Goal: Task Accomplishment & Management: Use online tool/utility

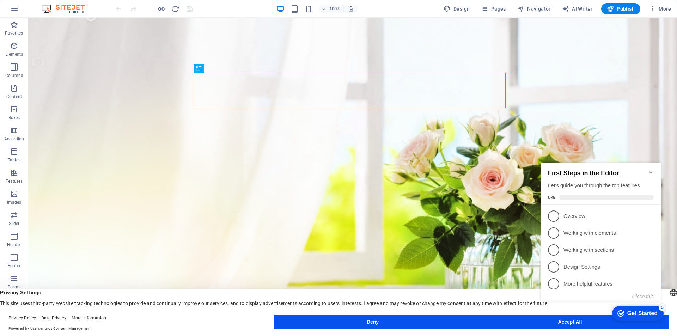
drag, startPoint x: 652, startPoint y: 174, endPoint x: 1118, endPoint y: 267, distance: 475.3
click at [652, 174] on icon "Minimize checklist" at bounding box center [651, 173] width 6 height 6
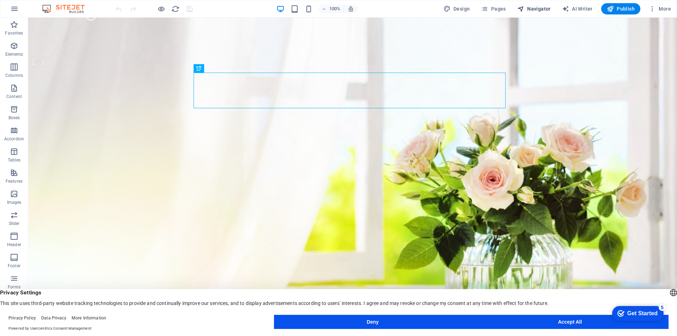
click at [534, 9] on span "Navigator" at bounding box center [534, 8] width 34 height 7
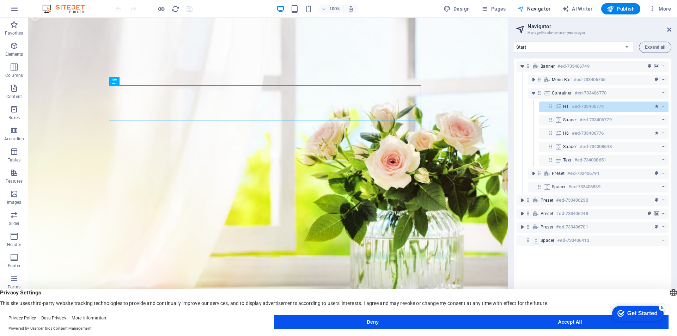
click at [534, 9] on span "Navigator" at bounding box center [534, 8] width 34 height 7
click at [666, 26] on h2 "Navigator" at bounding box center [600, 26] width 144 height 6
drag, startPoint x: 668, startPoint y: 29, endPoint x: 609, endPoint y: 3, distance: 64.0
click at [668, 29] on icon at bounding box center [669, 30] width 4 height 6
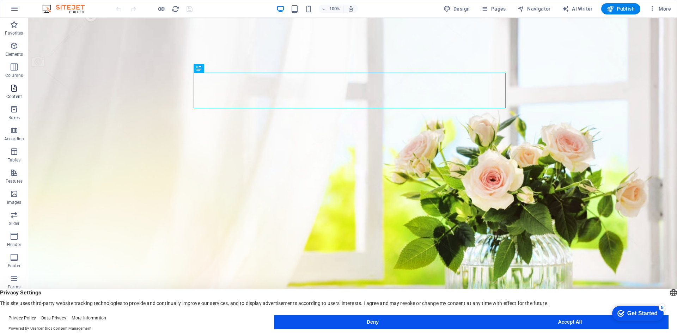
click at [16, 87] on icon "button" at bounding box center [14, 88] width 8 height 8
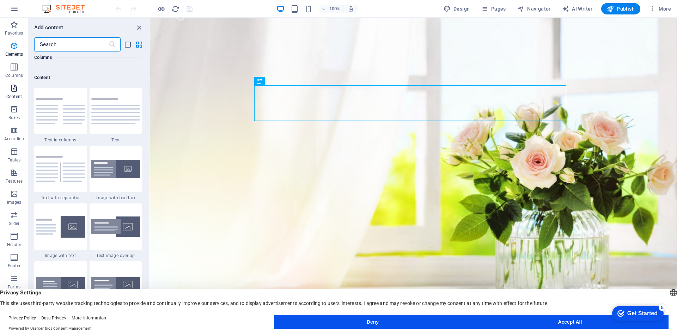
scroll to position [1234, 0]
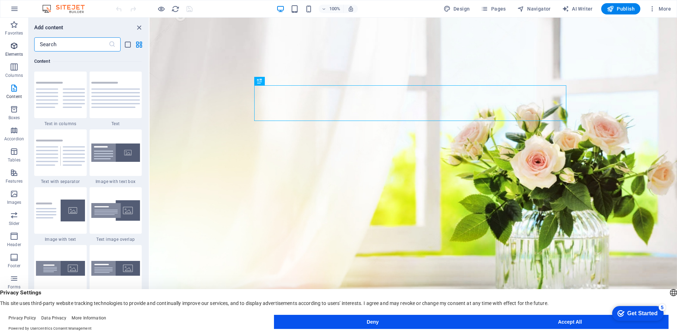
click at [12, 53] on p "Elements" at bounding box center [14, 55] width 18 height 6
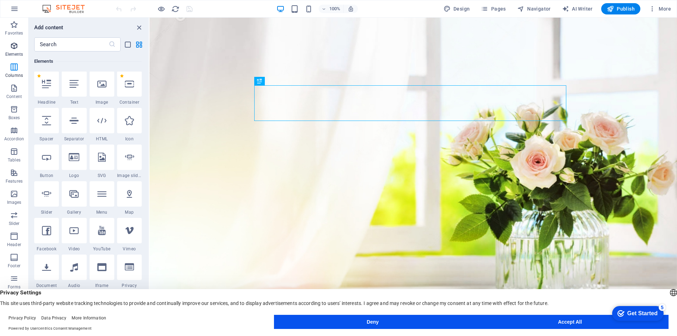
scroll to position [75, 0]
click at [105, 193] on icon at bounding box center [101, 194] width 9 height 9
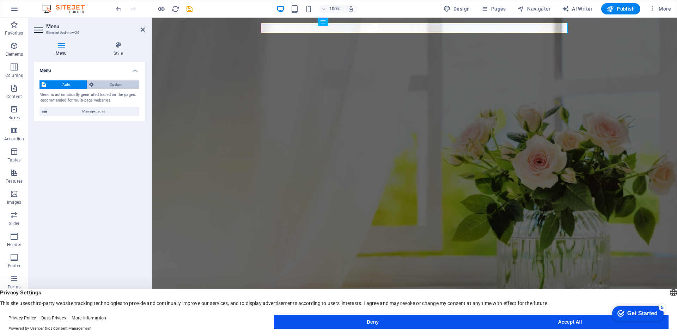
click at [115, 84] on span "Custom" at bounding box center [117, 84] width 42 height 8
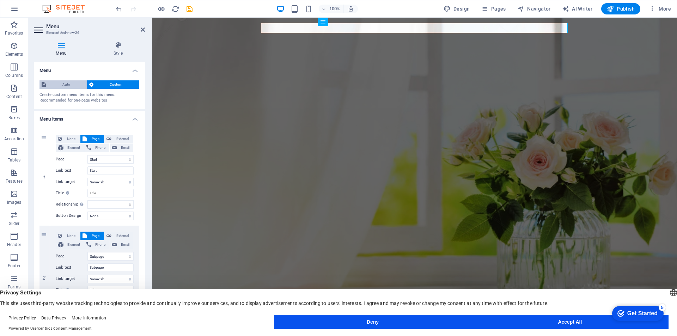
click at [62, 82] on span "Auto" at bounding box center [66, 84] width 37 height 8
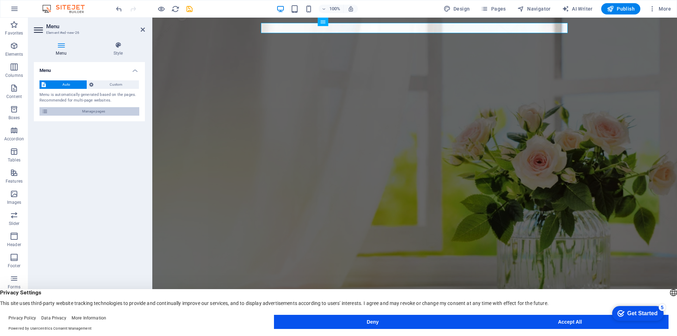
click at [76, 113] on span "Manage pages" at bounding box center [93, 111] width 87 height 8
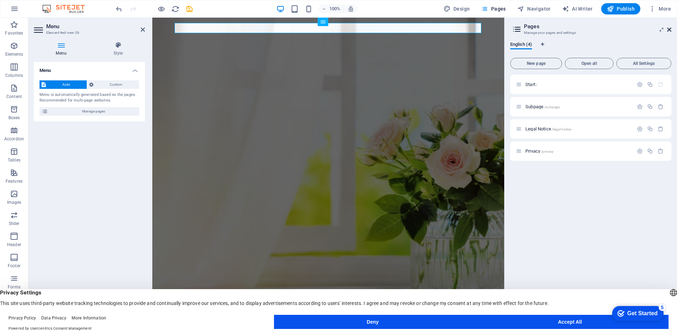
click at [670, 30] on icon at bounding box center [669, 30] width 4 height 6
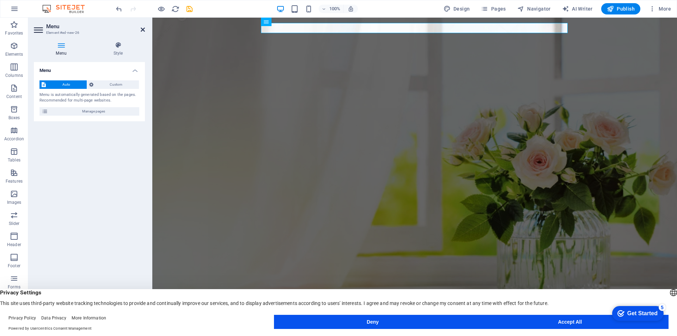
drag, startPoint x: 142, startPoint y: 30, endPoint x: 114, endPoint y: 12, distance: 32.7
click at [142, 30] on icon at bounding box center [143, 30] width 4 height 6
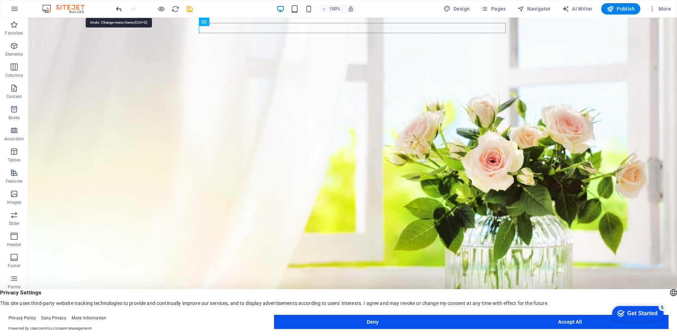
click at [120, 10] on icon "undo" at bounding box center [119, 9] width 8 height 8
click at [118, 9] on icon "undo" at bounding box center [119, 9] width 8 height 8
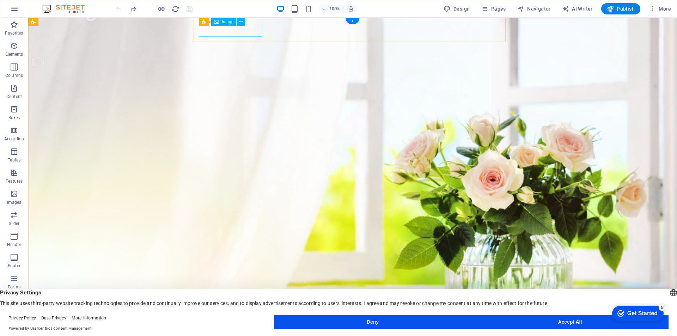
click at [254, 331] on figure at bounding box center [355, 338] width 327 height 14
click at [240, 21] on icon at bounding box center [241, 21] width 4 height 7
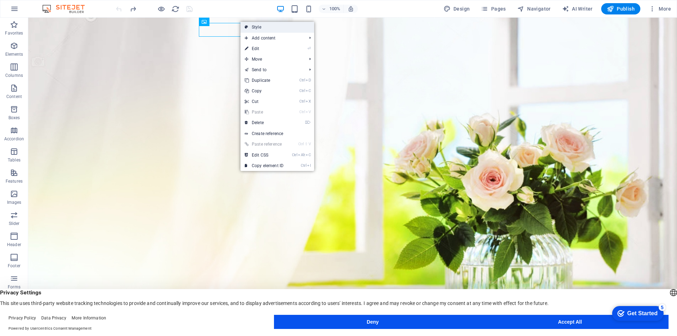
click at [253, 26] on link "Style" at bounding box center [278, 27] width 74 height 11
select select "rem"
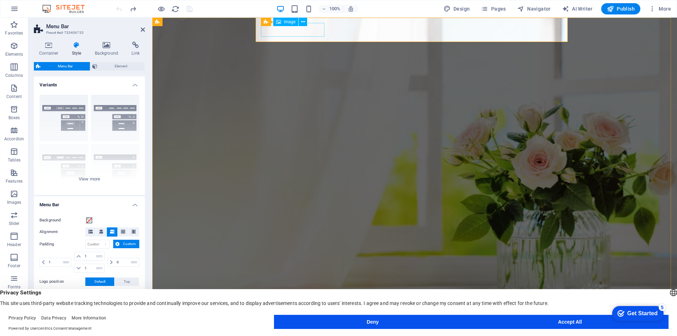
click at [311, 331] on figure at bounding box center [417, 338] width 327 height 14
click at [304, 22] on icon at bounding box center [303, 21] width 4 height 7
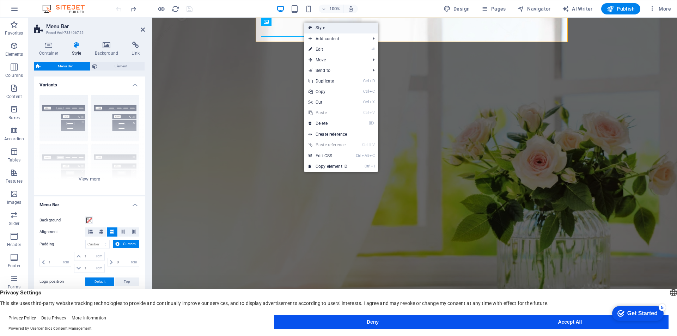
click at [318, 26] on link "Style" at bounding box center [341, 28] width 74 height 11
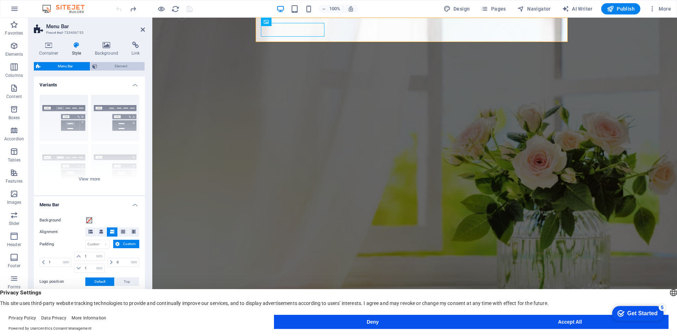
click at [120, 68] on span "Element" at bounding box center [120, 66] width 43 height 8
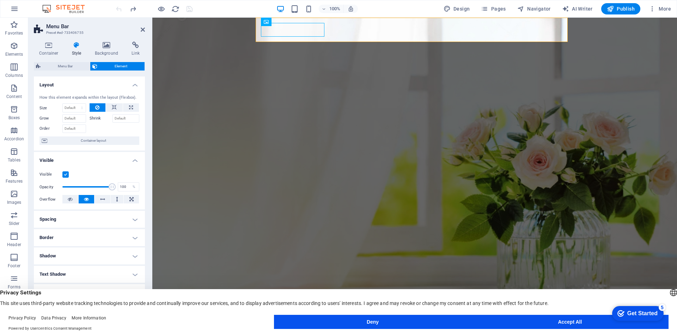
click at [598, 98] on figure at bounding box center [414, 171] width 525 height 307
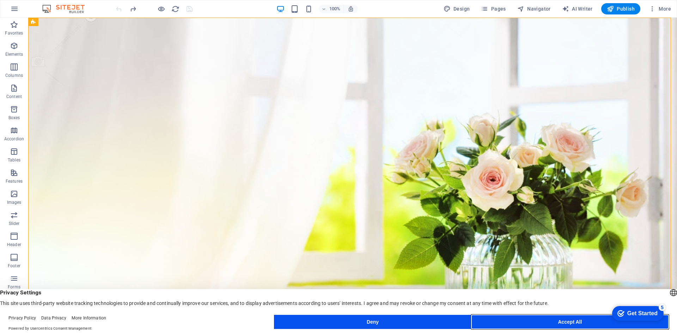
click at [597, 318] on button "Accept All" at bounding box center [570, 322] width 197 height 14
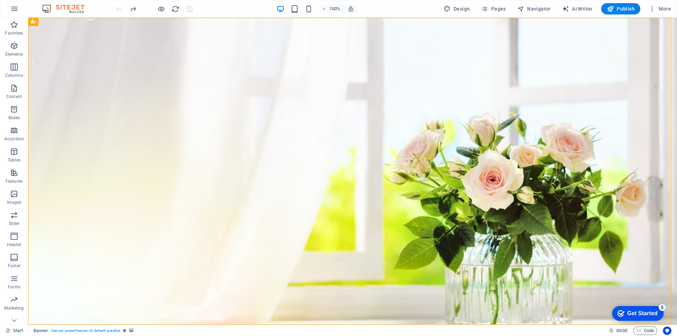
click at [645, 312] on div "Get Started" at bounding box center [643, 313] width 30 height 6
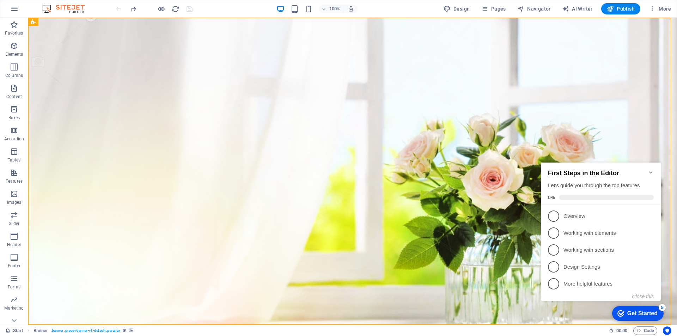
click at [645, 312] on div "Get Started" at bounding box center [643, 313] width 30 height 6
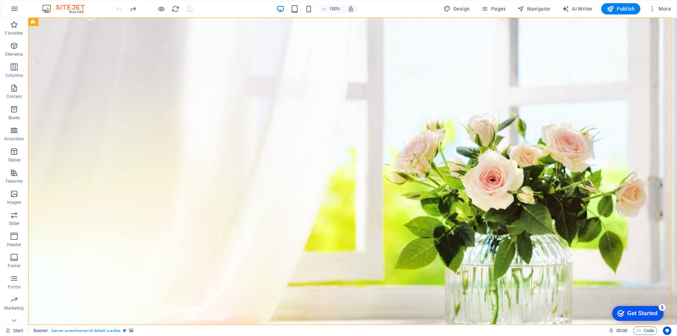
click at [645, 312] on div "Get Started" at bounding box center [643, 313] width 30 height 6
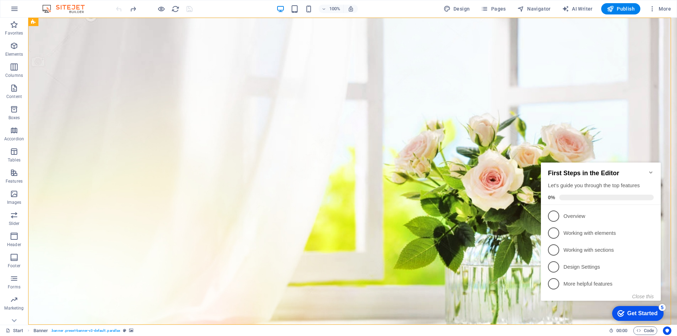
click at [651, 173] on icon "Minimize checklist" at bounding box center [651, 173] width 6 height 6
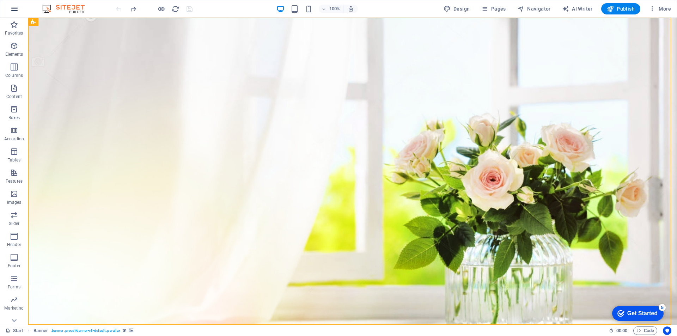
click at [13, 8] on icon "button" at bounding box center [14, 9] width 8 height 8
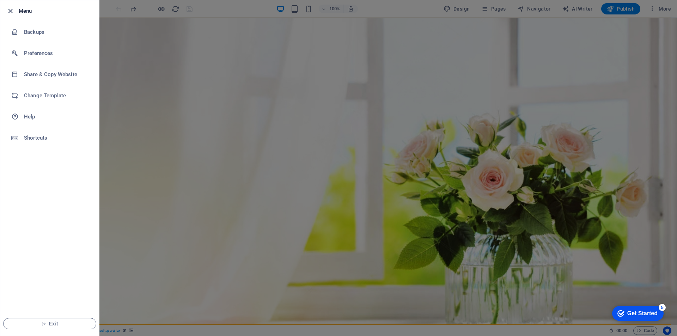
click at [9, 11] on icon "button" at bounding box center [10, 11] width 8 height 8
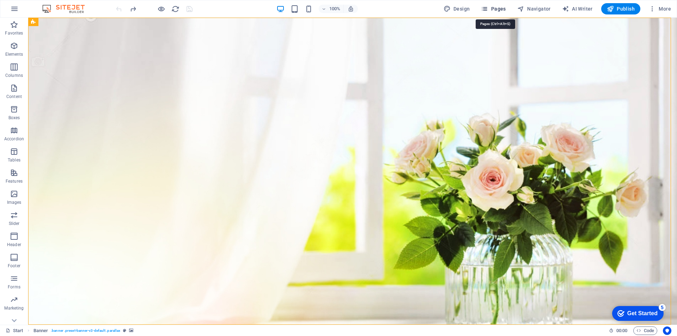
click at [502, 6] on span "Pages" at bounding box center [493, 8] width 25 height 7
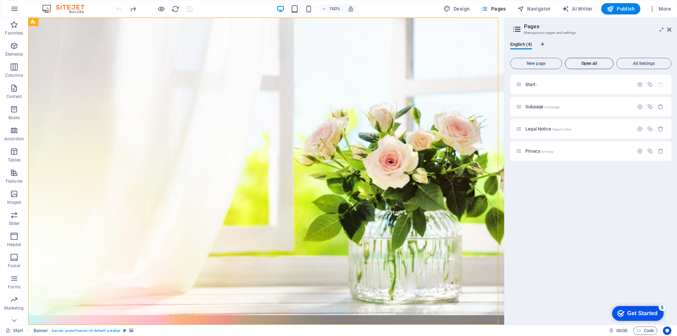
click at [603, 62] on span "Open all" at bounding box center [589, 63] width 42 height 4
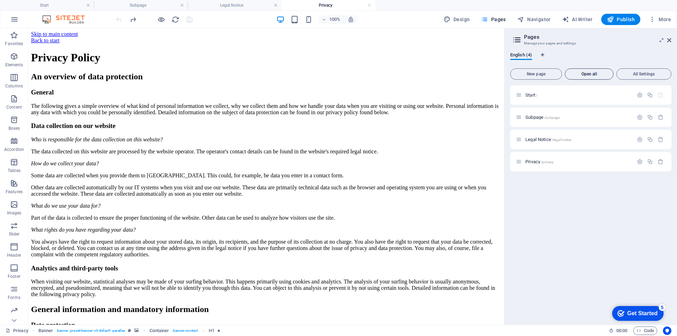
scroll to position [0, 0]
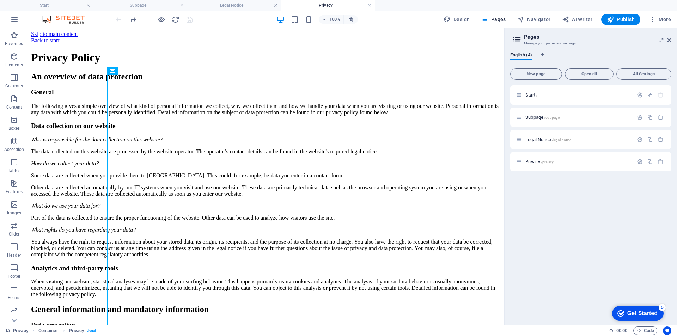
drag, startPoint x: 541, startPoint y: 137, endPoint x: 525, endPoint y: 179, distance: 45.4
click at [525, 179] on div "Start / Subpage /subpage Legal Notice /legal-notice Privacy /privacy" at bounding box center [590, 202] width 161 height 234
click at [581, 137] on div "Legal Notice /legal-notice" at bounding box center [574, 139] width 117 height 8
click at [604, 136] on div "Legal Notice /legal-notice" at bounding box center [574, 139] width 117 height 8
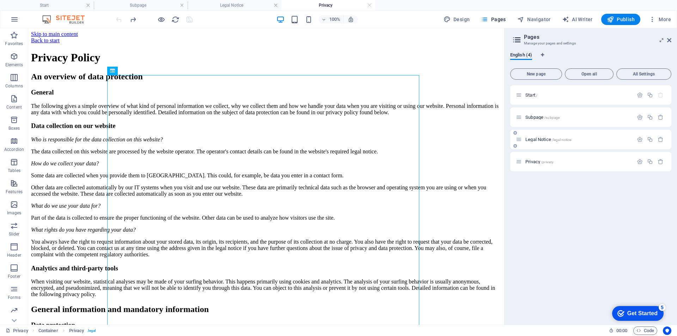
click at [535, 139] on span "Legal Notice /legal-notice" at bounding box center [549, 139] width 46 height 5
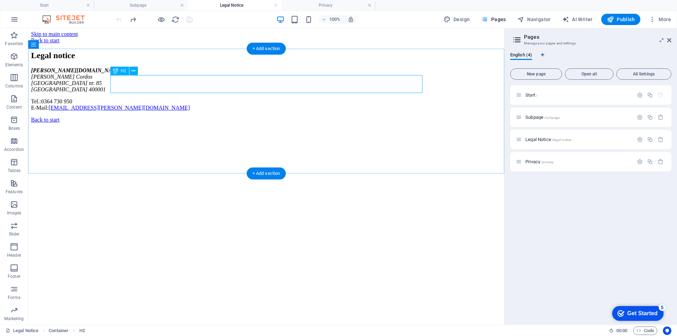
click at [149, 60] on div "Legal notice" at bounding box center [266, 56] width 471 height 10
click at [208, 60] on div "Legal notice" at bounding box center [266, 56] width 471 height 10
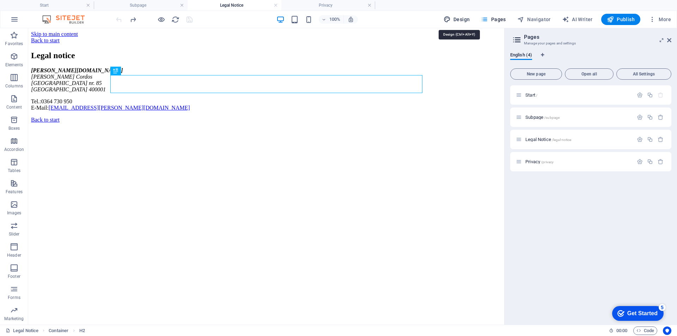
drag, startPoint x: 448, startPoint y: 18, endPoint x: 126, endPoint y: 121, distance: 338.0
click at [448, 18] on icon "button" at bounding box center [447, 19] width 7 height 7
select select "px"
select select "400"
select select "px"
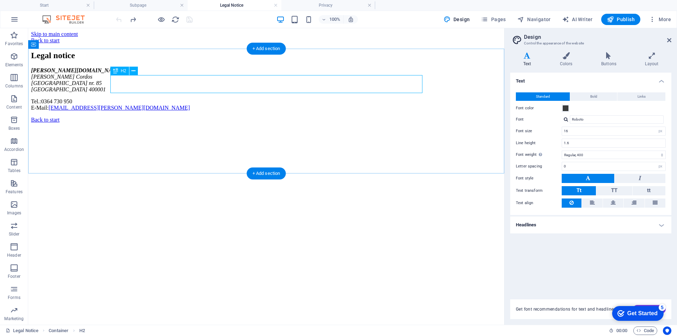
click at [145, 60] on div "Legal notice" at bounding box center [266, 56] width 471 height 10
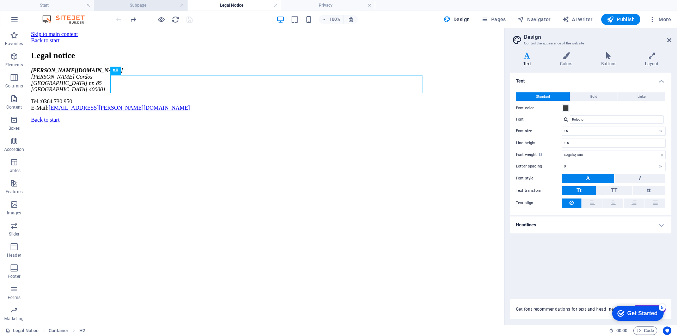
click at [146, 4] on h4 "Subpage" at bounding box center [141, 5] width 94 height 8
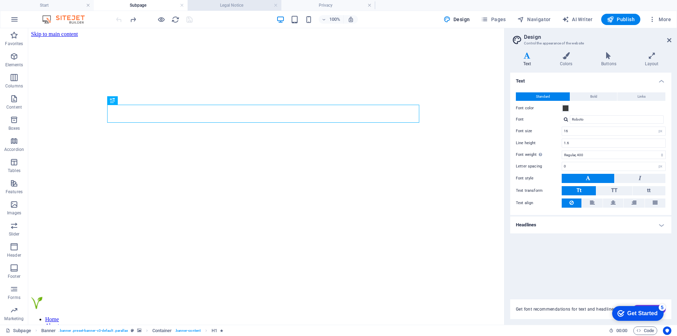
click at [237, 8] on h4 "Legal Notice" at bounding box center [235, 5] width 94 height 8
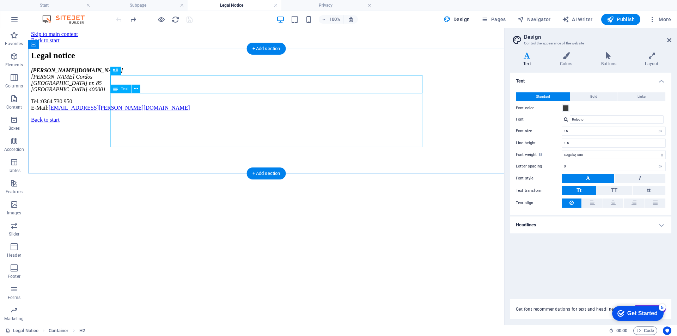
click at [124, 96] on div "ekaplast.ro Vlad Cordos Mărășești nr. 85 Cluj-Napoca 400001 Tel.: 0364 730 950 …" at bounding box center [266, 89] width 471 height 44
drag, startPoint x: 181, startPoint y: 144, endPoint x: 111, endPoint y: 138, distance: 70.8
click at [111, 111] on div "ekaplast.ro Vlad Cordos Mărășești nr. 85 Cluj-Napoca 400001 Tel.: 0364 730 950 …" at bounding box center [266, 89] width 471 height 44
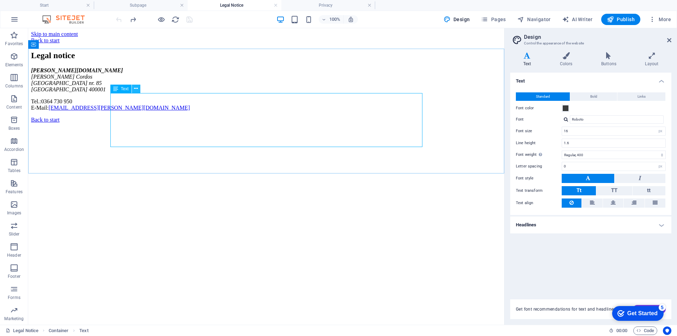
click at [137, 89] on icon at bounding box center [136, 88] width 4 height 7
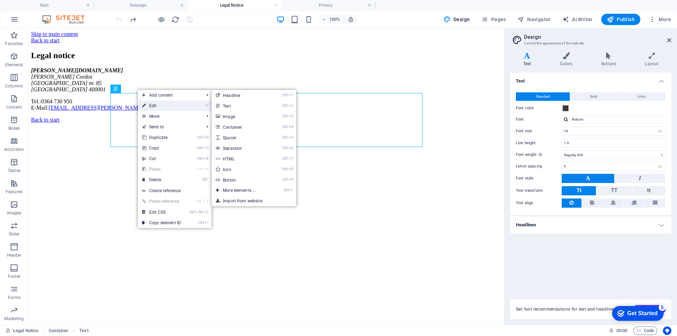
click at [148, 103] on link "⏎ Edit" at bounding box center [161, 106] width 47 height 11
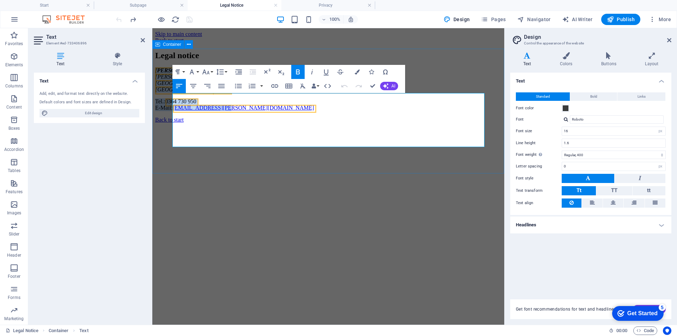
drag, startPoint x: 248, startPoint y: 143, endPoint x: 159, endPoint y: 96, distance: 99.7
click at [159, 96] on div "Legal notice ekaplast.ro Vlad Cordos Mărășești nr. 85 Cluj-Napoca 400001 Tel.: …" at bounding box center [328, 81] width 346 height 60
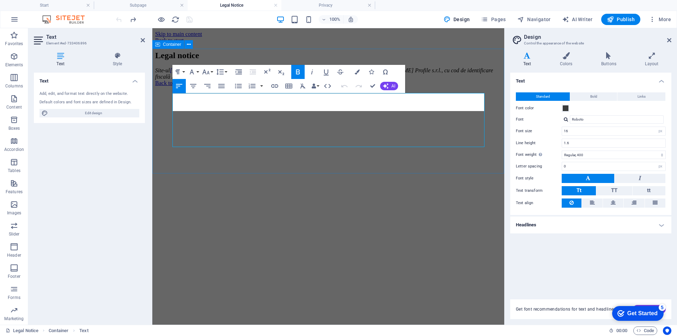
scroll to position [1109, 1]
click at [224, 53] on div "Legal notice Site-ul https://ekaplast.ro este un site de prezentare pentru firm…" at bounding box center [328, 65] width 346 height 29
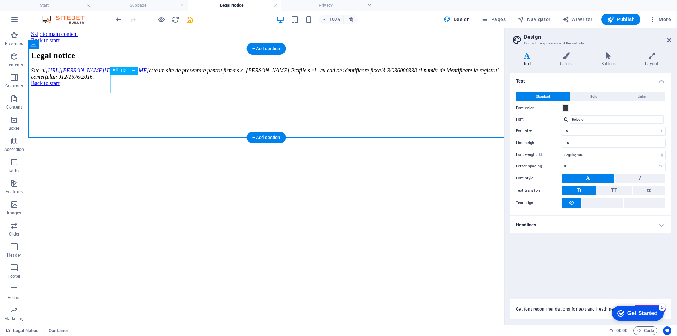
click at [181, 60] on div "Legal notice" at bounding box center [266, 56] width 471 height 10
click at [132, 72] on icon at bounding box center [134, 70] width 4 height 7
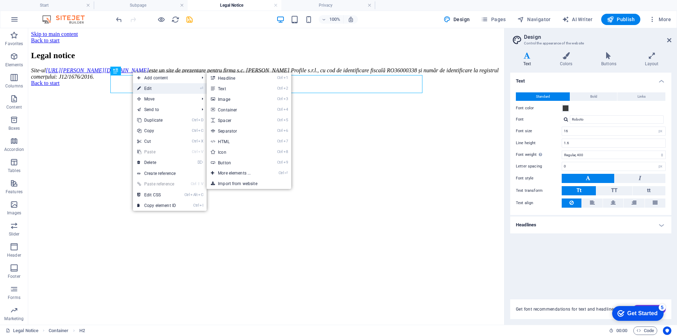
click at [148, 87] on link "⏎ Edit" at bounding box center [156, 88] width 47 height 11
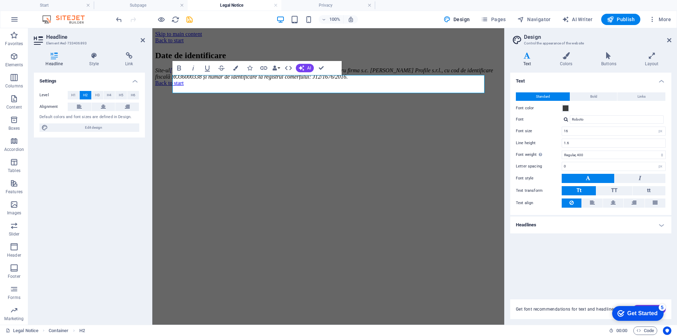
click at [108, 184] on div "Settings Level H1 H2 H3 H4 H5 H6 Alignment Default colors and font sizes are de…" at bounding box center [89, 196] width 111 height 247
click at [330, 5] on h4 "Privacy" at bounding box center [329, 5] width 94 height 8
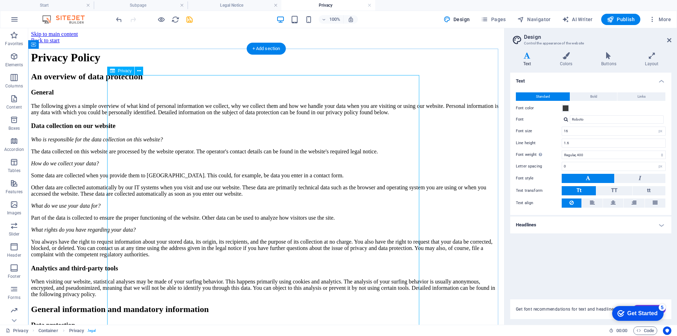
click at [139, 70] on icon at bounding box center [139, 70] width 4 height 7
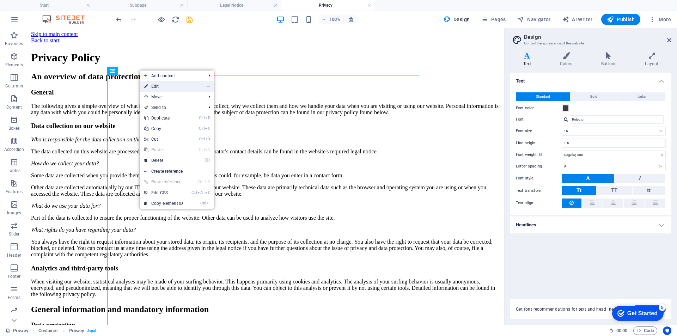
drag, startPoint x: 162, startPoint y: 88, endPoint x: 66, endPoint y: 54, distance: 102.1
click at [162, 88] on link "⏎ Edit" at bounding box center [163, 86] width 47 height 11
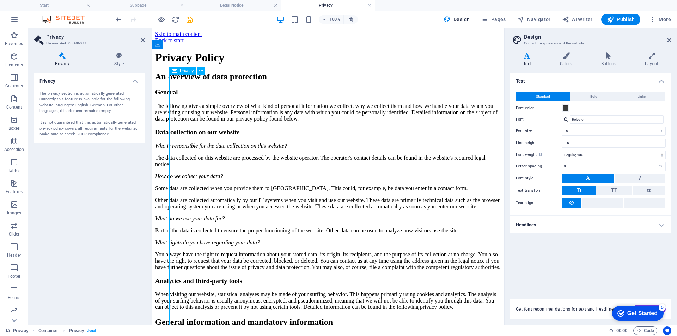
drag, startPoint x: 286, startPoint y: 85, endPoint x: 222, endPoint y: 85, distance: 64.6
click at [201, 69] on icon at bounding box center [201, 70] width 4 height 7
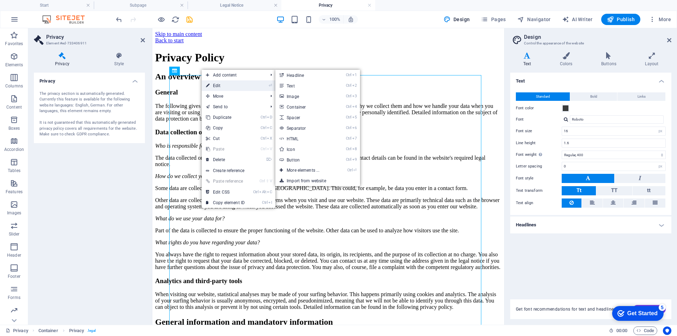
click at [210, 86] on link "⏎ Edit" at bounding box center [225, 85] width 47 height 11
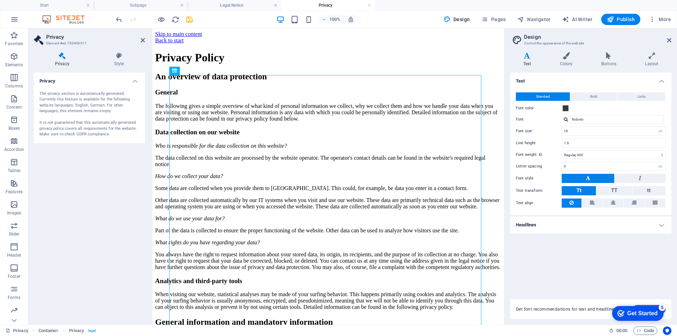
click at [73, 91] on div "The privacy section is automatically generated. Currently this feature is avail…" at bounding box center [90, 114] width 100 height 47
click at [76, 114] on div "The privacy section is automatically generated. Currently this feature is avail…" at bounding box center [90, 114] width 100 height 47
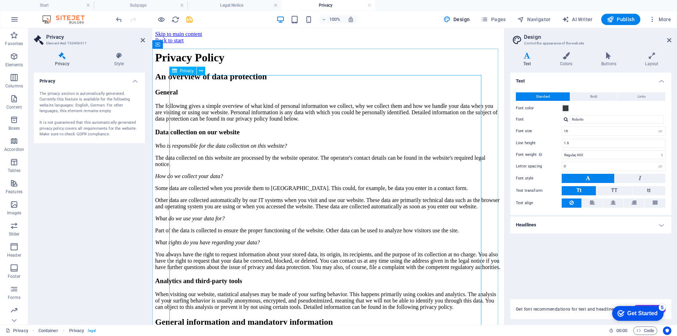
click at [199, 71] on icon at bounding box center [201, 70] width 4 height 7
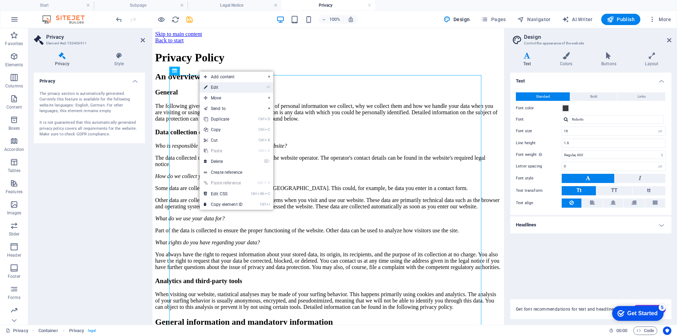
click at [230, 84] on link "⏎ Edit" at bounding box center [223, 87] width 47 height 11
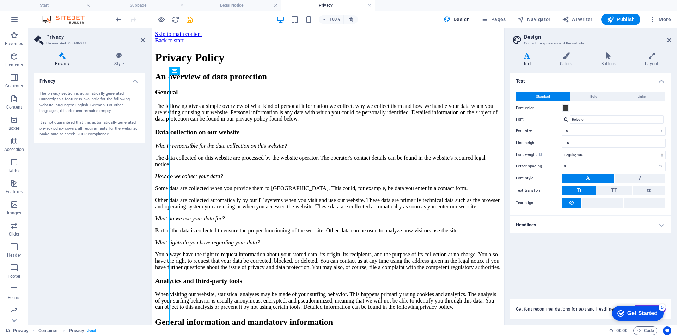
click at [135, 81] on h4 "Privacy" at bounding box center [89, 79] width 111 height 13
click at [135, 81] on h4 "Privacy" at bounding box center [89, 81] width 111 height 17
click at [57, 99] on div "The privacy section is automatically generated. Currently this feature is avail…" at bounding box center [90, 114] width 100 height 47
click at [103, 129] on div "The privacy section is automatically generated. Currently this feature is avail…" at bounding box center [90, 114] width 100 height 47
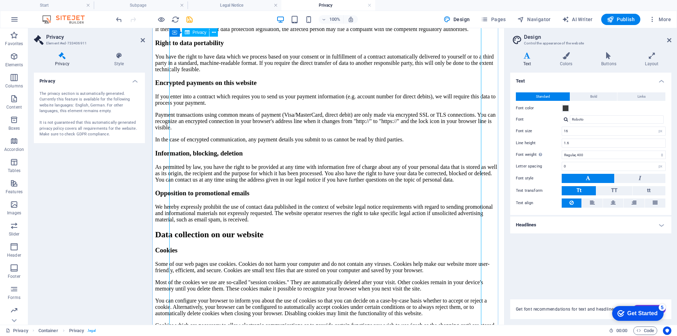
scroll to position [0, 0]
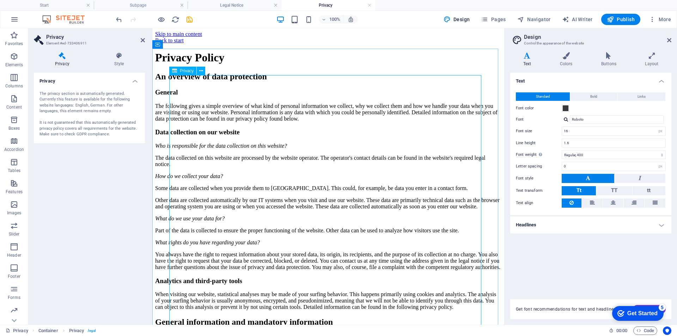
click at [201, 70] on icon at bounding box center [201, 70] width 4 height 7
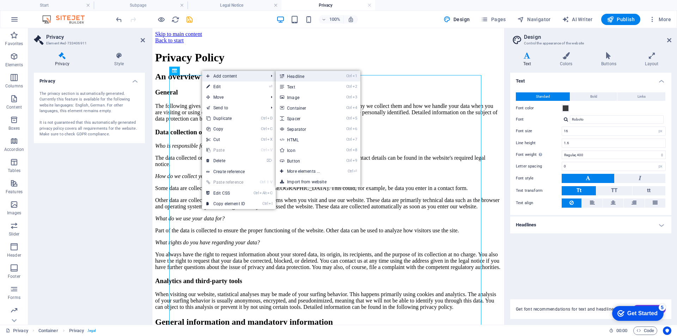
click at [296, 77] on link "Ctrl 1 Headline" at bounding box center [305, 76] width 58 height 11
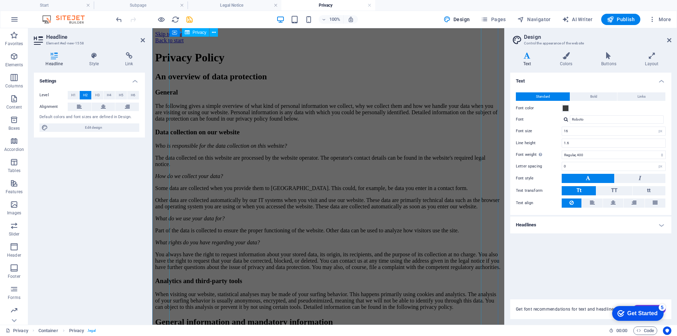
scroll to position [1560, 0]
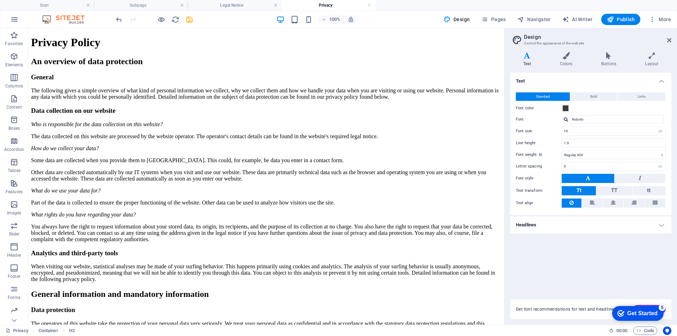
scroll to position [0, 0]
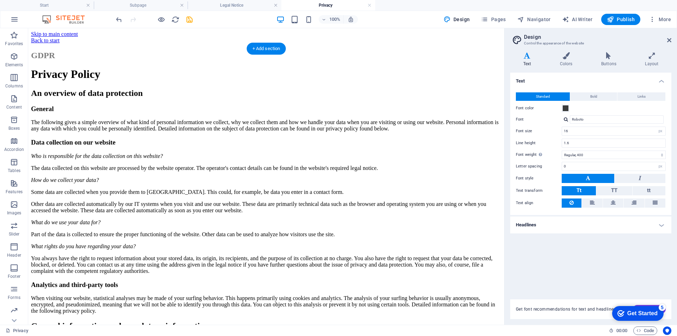
drag, startPoint x: 137, startPoint y: 271, endPoint x: 138, endPoint y: 75, distance: 195.8
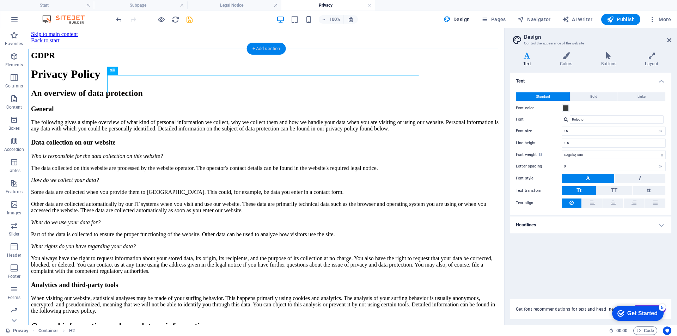
click at [265, 46] on div "+ Add section" at bounding box center [266, 49] width 39 height 12
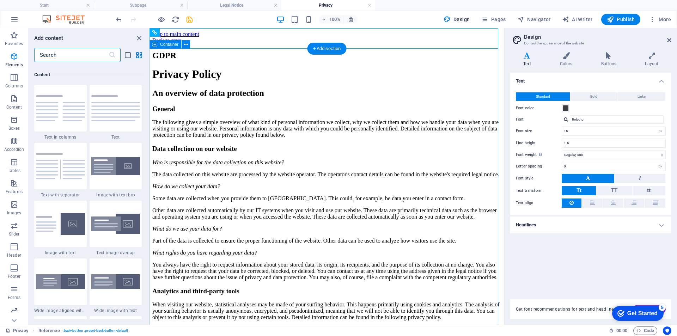
scroll to position [1234, 0]
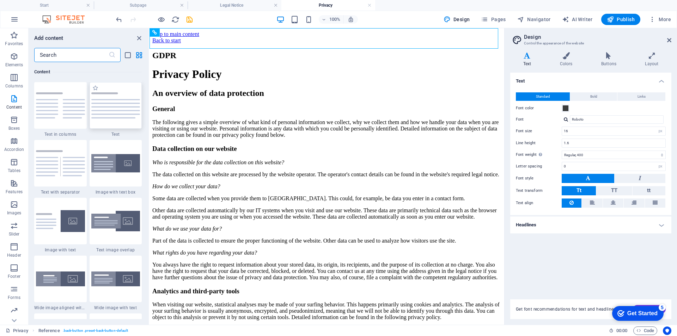
click at [98, 103] on img at bounding box center [115, 105] width 49 height 26
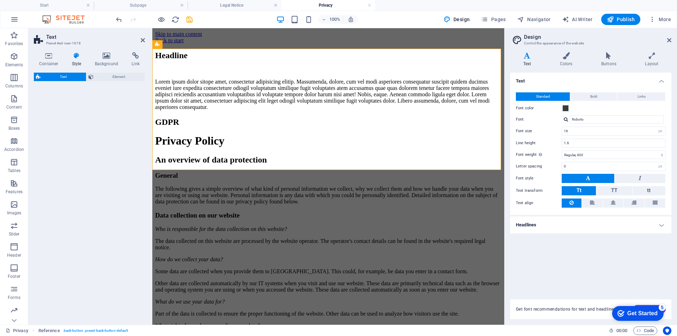
select select "preset-text-v2-default"
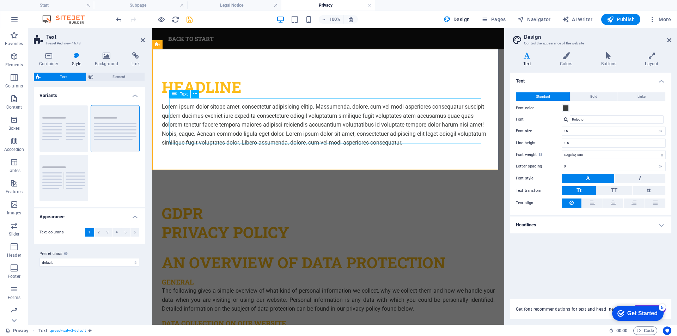
click at [216, 110] on div "Lorem ipsum dolor sitope amet, consectetur adipisicing elitip. Massumenda, dolo…" at bounding box center [328, 124] width 333 height 45
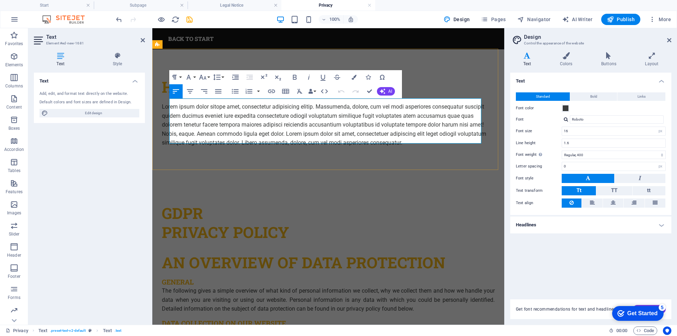
click at [253, 113] on p "Lorem ipsum dolor sitope amet, consectetur adipisicing elitip. Massumenda, dolo…" at bounding box center [328, 124] width 333 height 45
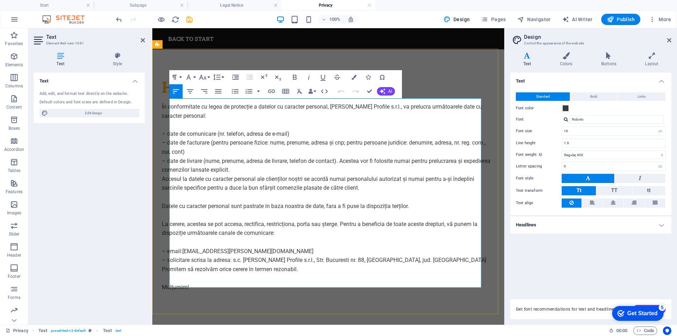
scroll to position [7870, 1]
click at [483, 72] on div "Headline În conformitate cu legea de protecție a datelor cu caracter personal, …" at bounding box center [328, 184] width 352 height 271
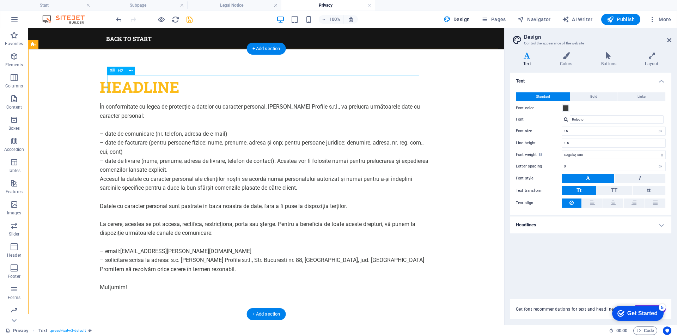
click at [143, 81] on div "Headline" at bounding box center [266, 87] width 333 height 19
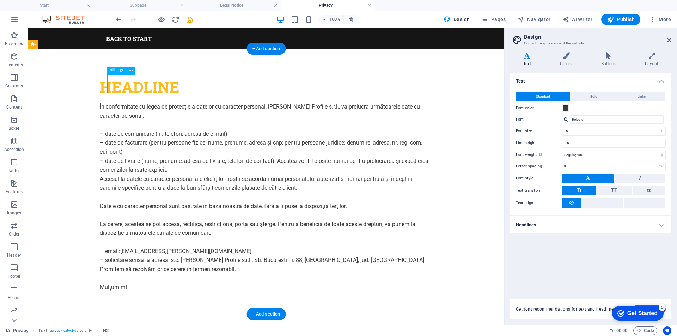
click at [143, 81] on div "Headline" at bounding box center [266, 87] width 333 height 19
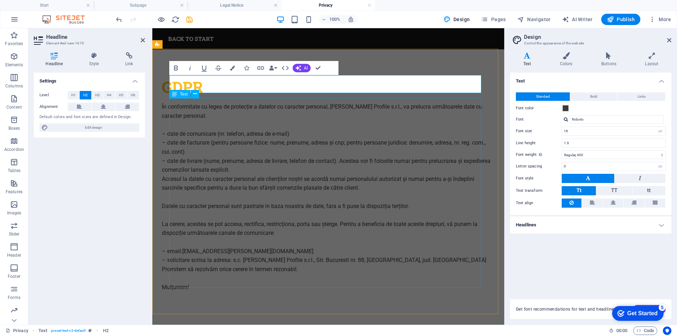
click at [237, 140] on div "În conformitate cu legea de protecție a datelor cu caracter personal, Ekaplast …" at bounding box center [328, 196] width 333 height 189
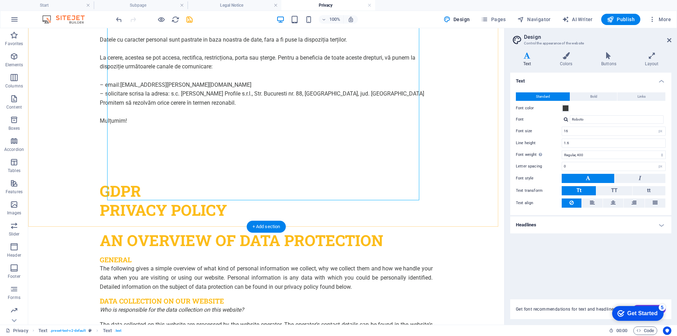
scroll to position [247, 0]
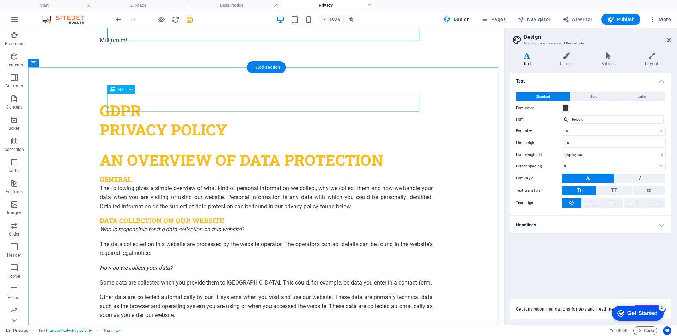
click at [143, 101] on div "GDPR" at bounding box center [266, 110] width 333 height 19
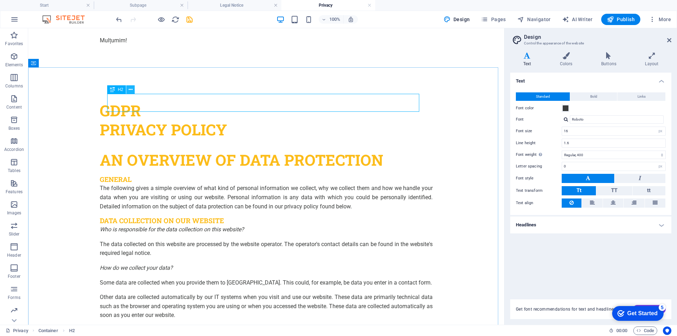
click at [129, 88] on icon at bounding box center [131, 89] width 4 height 7
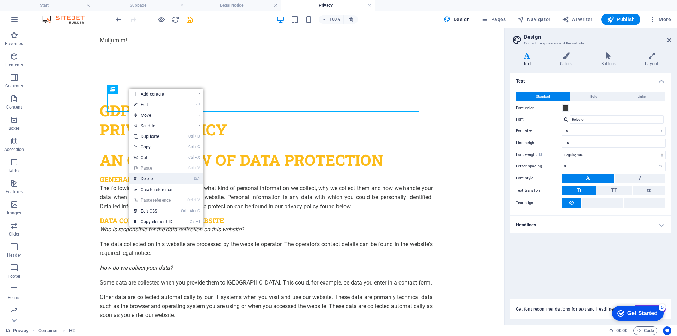
click at [167, 177] on link "⌦ Delete" at bounding box center [152, 179] width 47 height 11
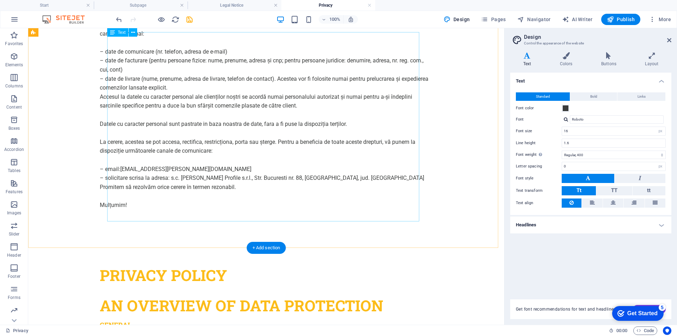
scroll to position [0, 0]
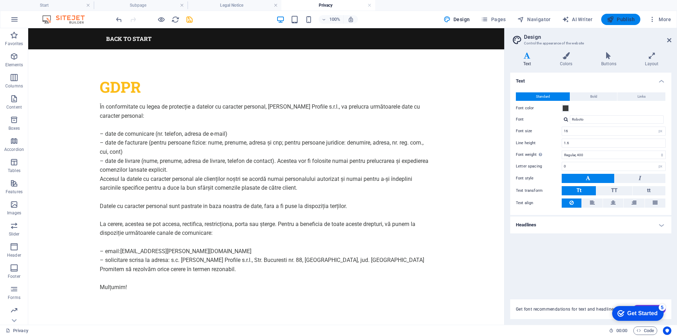
click at [632, 17] on span "Publish" at bounding box center [621, 19] width 28 height 7
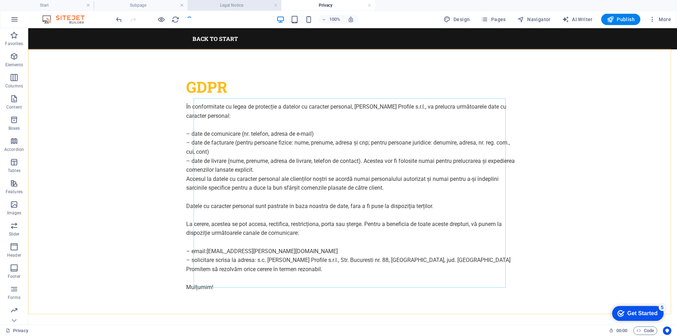
click at [218, 4] on h4 "Legal Notice" at bounding box center [235, 5] width 94 height 8
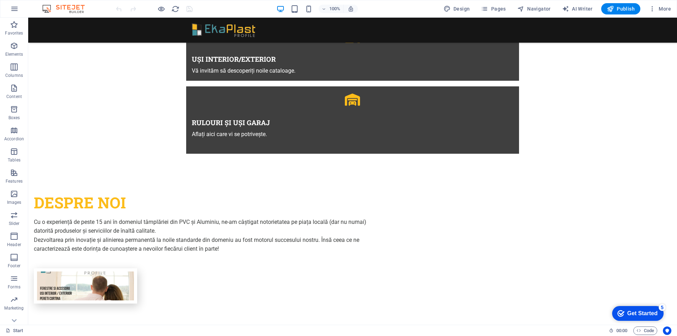
scroll to position [635, 0]
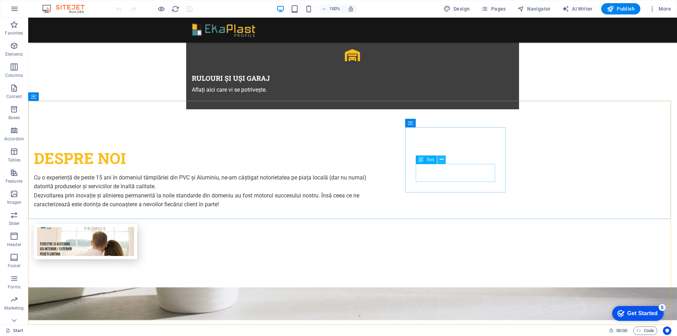
click at [441, 157] on icon at bounding box center [442, 159] width 4 height 7
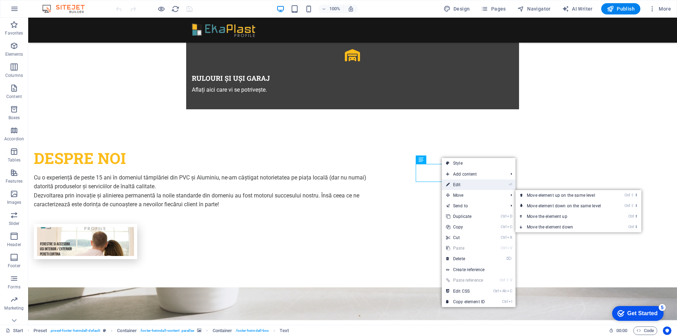
click at [471, 186] on link "⏎ Edit" at bounding box center [465, 185] width 47 height 11
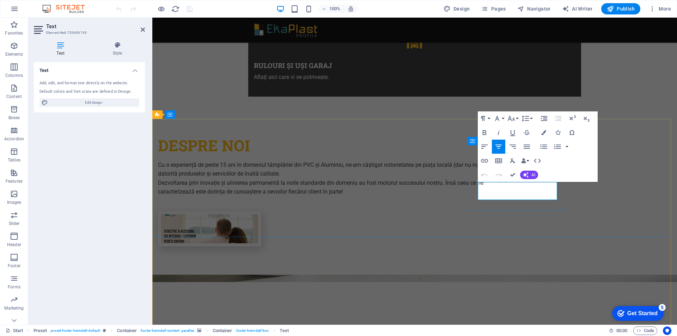
drag, startPoint x: 522, startPoint y: 195, endPoint x: 492, endPoint y: 195, distance: 30.0
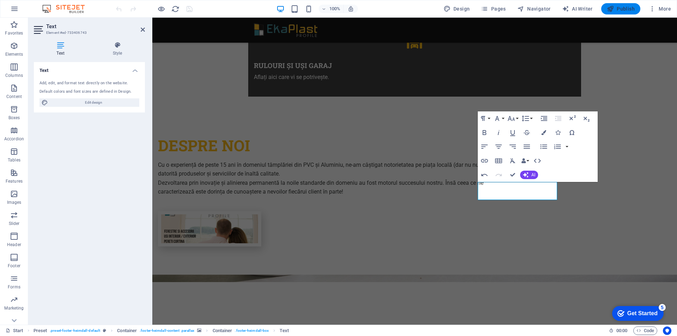
click at [622, 10] on span "Publish" at bounding box center [621, 8] width 28 height 7
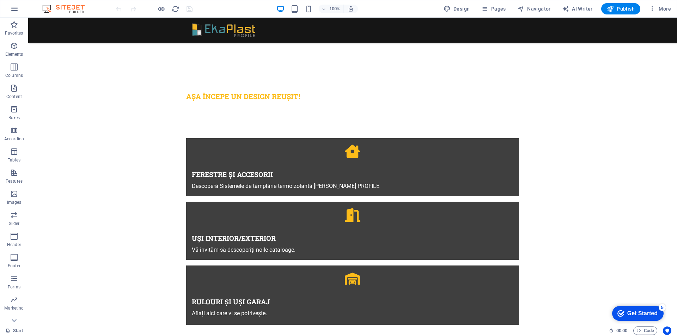
scroll to position [635, 0]
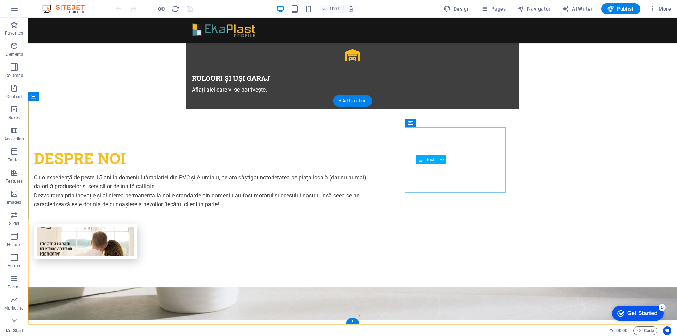
click at [443, 159] on icon at bounding box center [442, 159] width 4 height 7
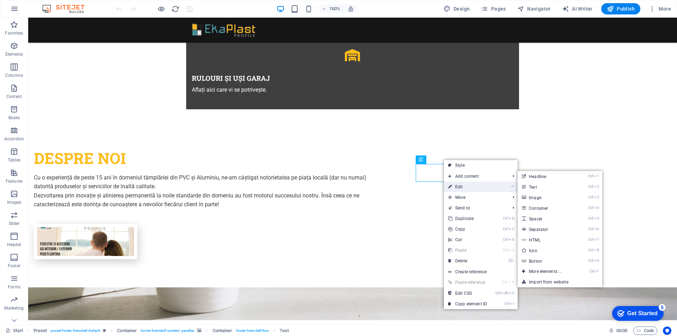
click at [460, 189] on link "⏎ Edit" at bounding box center [467, 187] width 47 height 11
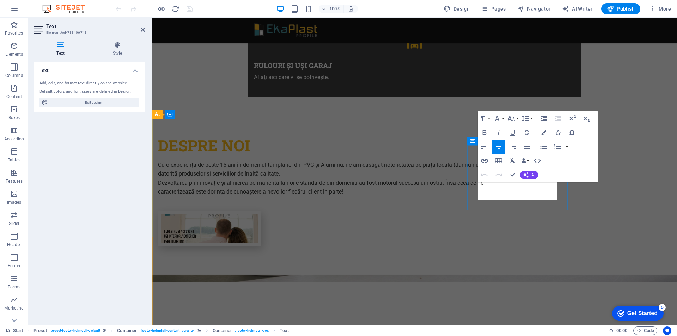
drag, startPoint x: 532, startPoint y: 194, endPoint x: 485, endPoint y: 195, distance: 46.9
click at [483, 161] on icon "button" at bounding box center [484, 161] width 7 height 4
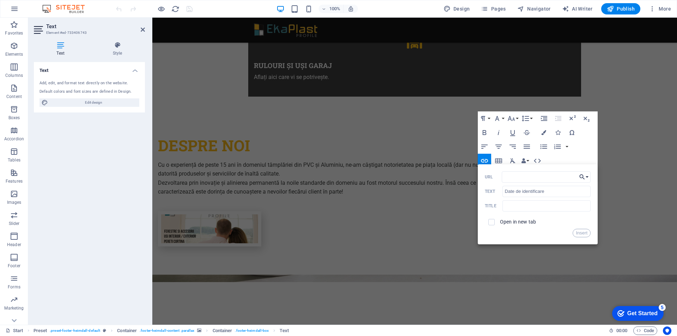
click at [586, 176] on button "Choose Link" at bounding box center [583, 176] width 13 height 11
click at [500, 7] on span "Pages" at bounding box center [493, 8] width 25 height 7
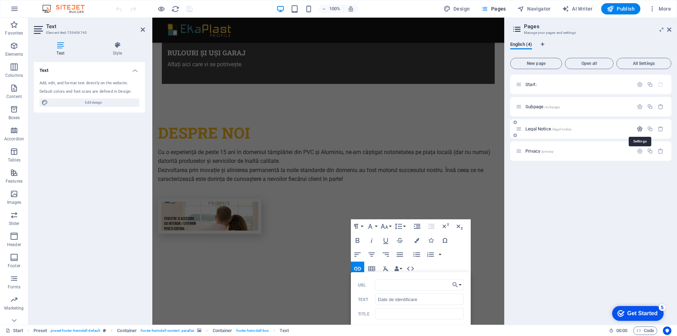
click at [641, 129] on icon "button" at bounding box center [640, 129] width 6 height 6
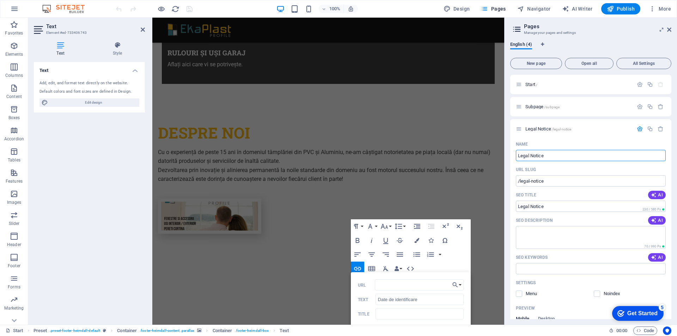
drag, startPoint x: 702, startPoint y: 172, endPoint x: 498, endPoint y: 154, distance: 204.7
type input "Date de iden"
type input "/date-de"
type input "Date de"
type input "Date de identificare"
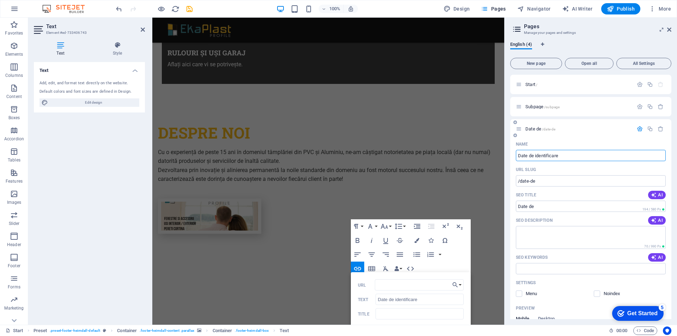
type input "/date-de-identificare"
type input "Date de identificare"
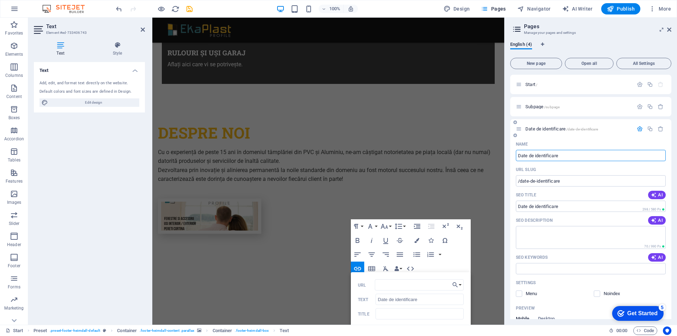
type input "Date de identificare"
drag, startPoint x: 565, startPoint y: 206, endPoint x: 527, endPoint y: 205, distance: 38.1
click at [527, 205] on input "Date de identificare" at bounding box center [591, 206] width 150 height 11
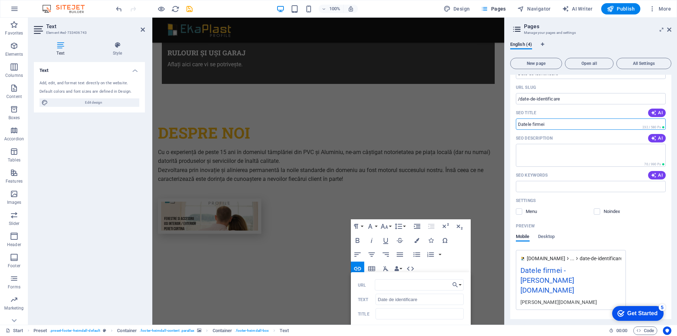
scroll to position [0, 0]
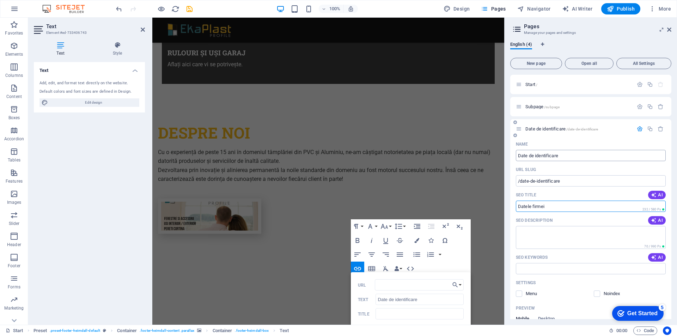
type input "Datele firmei"
drag, startPoint x: 581, startPoint y: 155, endPoint x: 540, endPoint y: 156, distance: 40.6
click at [540, 156] on input "Date de identificare" at bounding box center [591, 155] width 150 height 11
click at [562, 155] on input "Date de identificare" at bounding box center [591, 155] width 150 height 11
drag, startPoint x: 565, startPoint y: 155, endPoint x: 527, endPoint y: 155, distance: 38.8
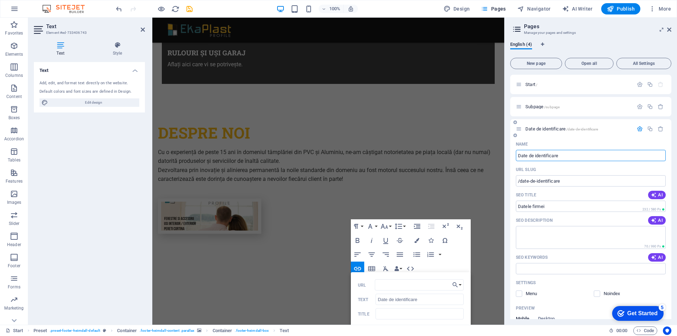
click at [527, 155] on input "Date de identificare" at bounding box center [591, 155] width 150 height 11
type input "Datele f"
type input "/datele"
type input "Datele firmei"
type input "/datele-firmei"
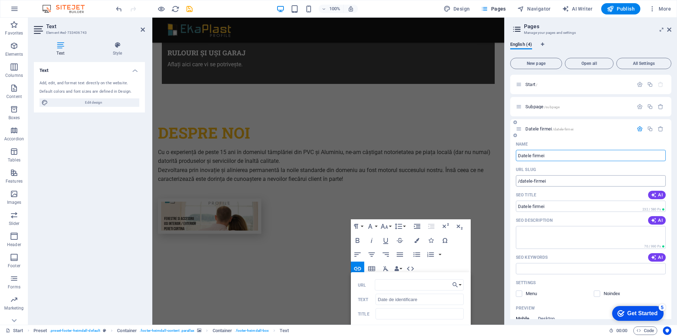
type input "Datele firmei"
click at [562, 182] on input "/datele-firmei" at bounding box center [591, 180] width 150 height 11
click at [638, 127] on icon "button" at bounding box center [640, 129] width 6 height 6
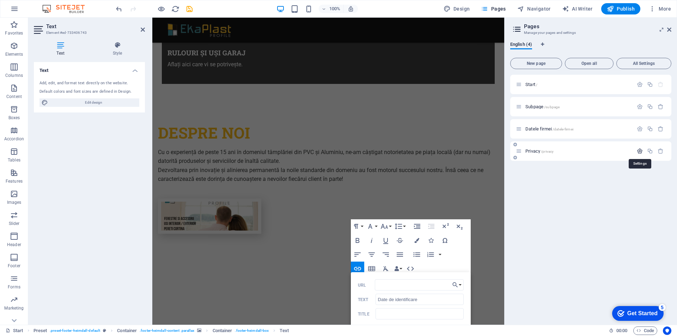
click at [639, 151] on icon "button" at bounding box center [640, 151] width 6 height 6
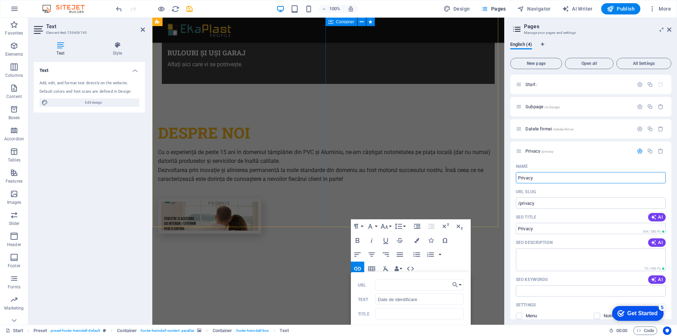
drag, startPoint x: 698, startPoint y: 195, endPoint x: 666, endPoint y: 193, distance: 32.9
type input "GDPR"
type input "/gd"
type input "GD"
type input "GDPR"
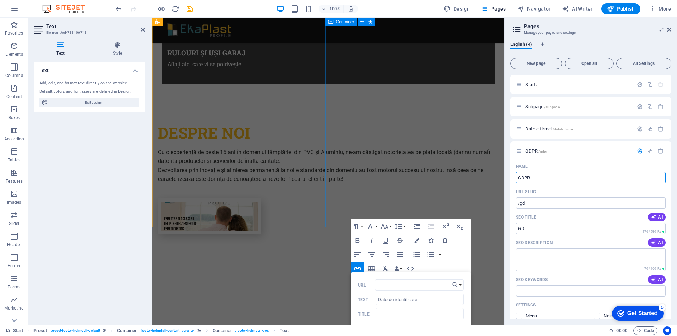
type input "/gdpr"
type input "GDPR"
click at [552, 231] on input "GDPR" at bounding box center [591, 228] width 150 height 11
click at [566, 258] on textarea "SEO Description" at bounding box center [591, 259] width 150 height 23
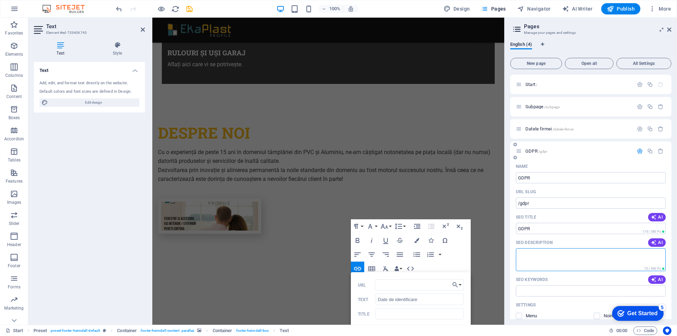
click at [638, 150] on icon "button" at bounding box center [640, 151] width 6 height 6
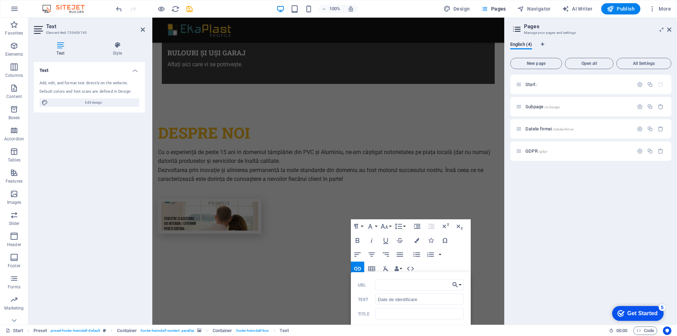
click at [461, 286] on button "Choose Link" at bounding box center [456, 284] width 13 height 11
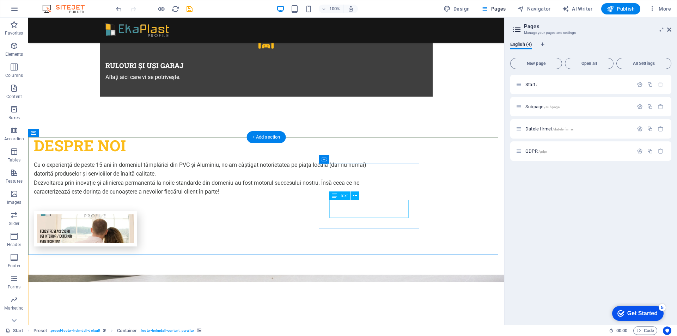
click at [353, 195] on button at bounding box center [355, 196] width 8 height 8
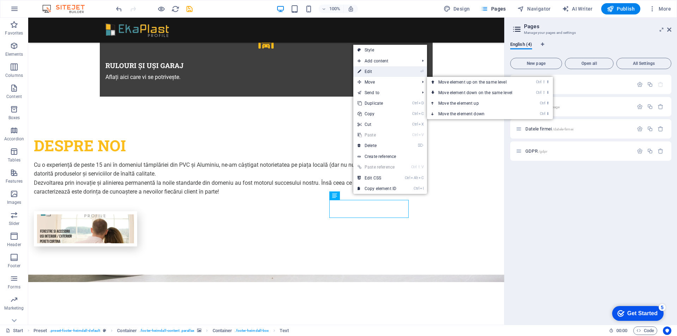
click at [378, 73] on link "⏎ Edit" at bounding box center [376, 71] width 47 height 11
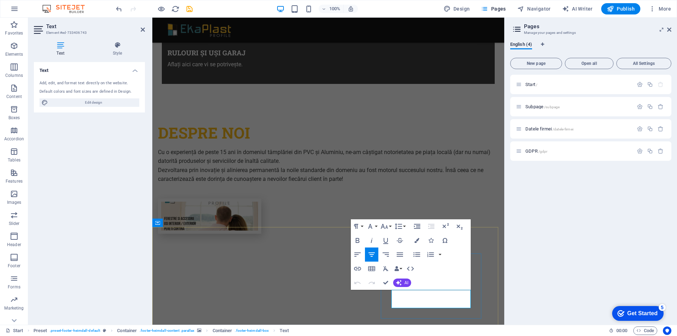
drag, startPoint x: 445, startPoint y: 303, endPoint x: 408, endPoint y: 301, distance: 37.1
click at [357, 268] on icon "button" at bounding box center [357, 269] width 8 height 8
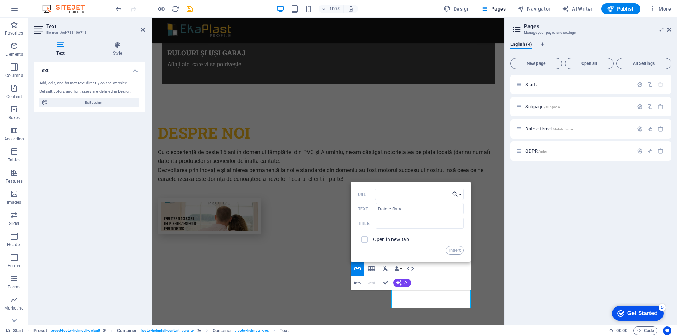
click at [461, 194] on button "Choose Link" at bounding box center [456, 194] width 13 height 11
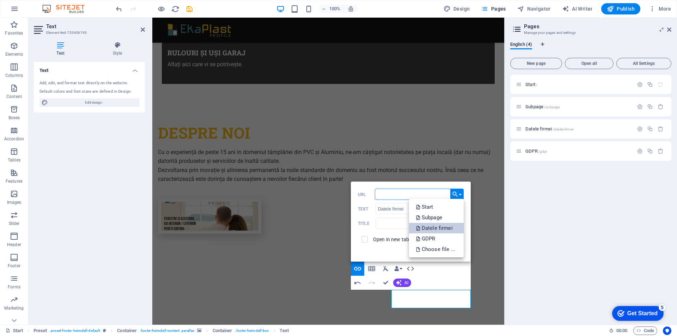
click at [448, 229] on p "Datele firmei" at bounding box center [435, 228] width 38 height 11
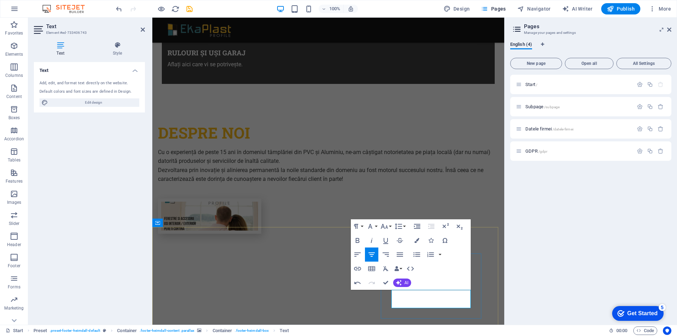
drag, startPoint x: 455, startPoint y: 303, endPoint x: 444, endPoint y: 303, distance: 11.6
type input "GDPR"
click at [359, 269] on icon "button" at bounding box center [357, 269] width 8 height 8
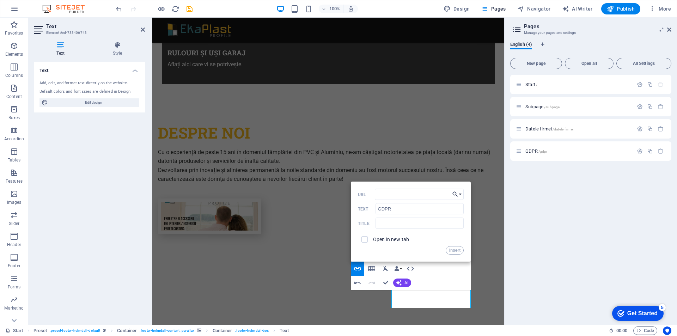
click at [460, 192] on button "Choose Link" at bounding box center [456, 194] width 13 height 11
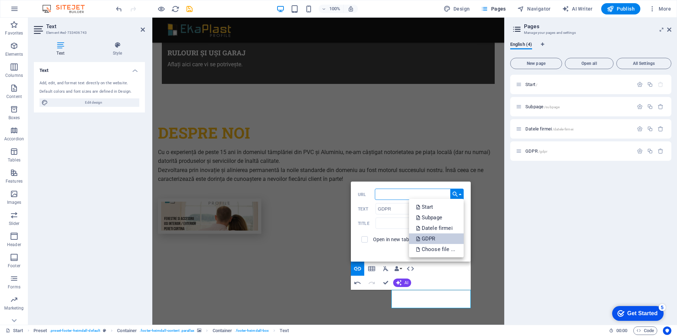
click at [426, 237] on p "GDPR" at bounding box center [426, 239] width 21 height 11
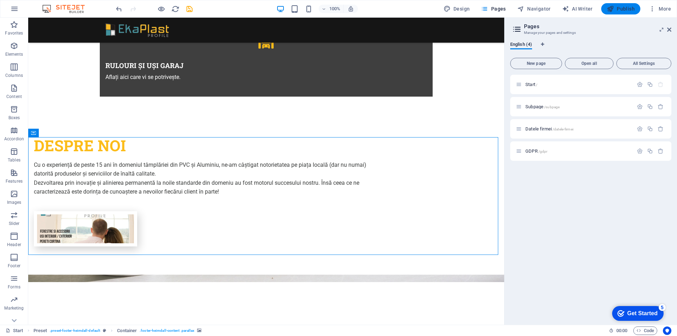
click at [624, 12] on span "Publish" at bounding box center [621, 8] width 28 height 7
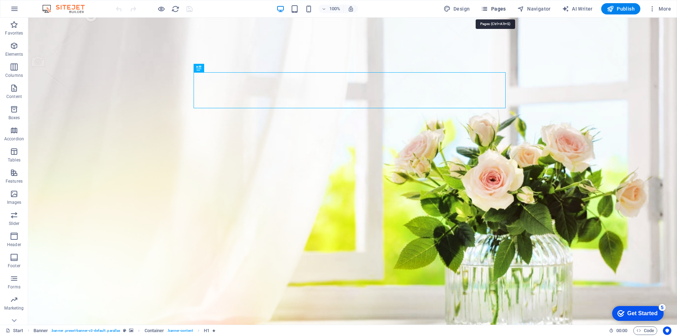
click at [494, 7] on span "Pages" at bounding box center [493, 8] width 25 height 7
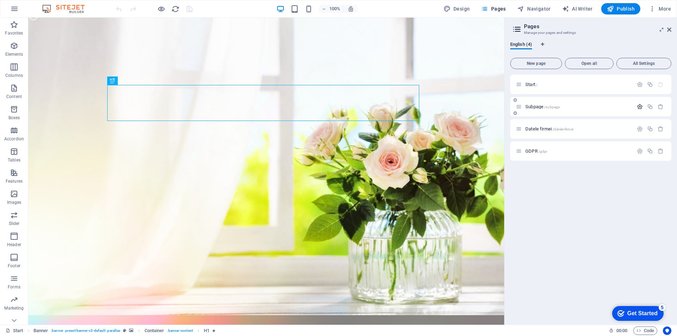
click at [638, 107] on icon "button" at bounding box center [640, 107] width 6 height 6
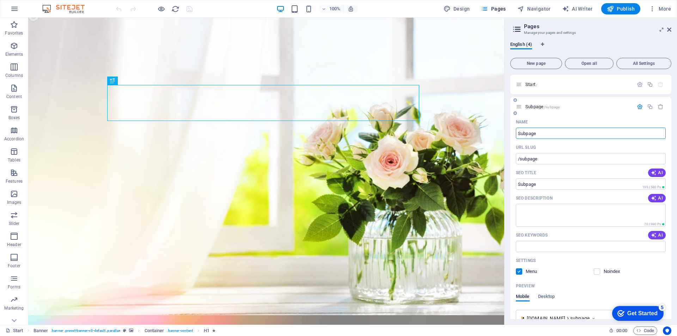
click at [534, 104] on div "Subpage /subpage" at bounding box center [574, 107] width 117 height 8
click at [520, 105] on icon at bounding box center [519, 107] width 6 height 6
click at [538, 107] on span "Subpage /subpage" at bounding box center [543, 106] width 34 height 5
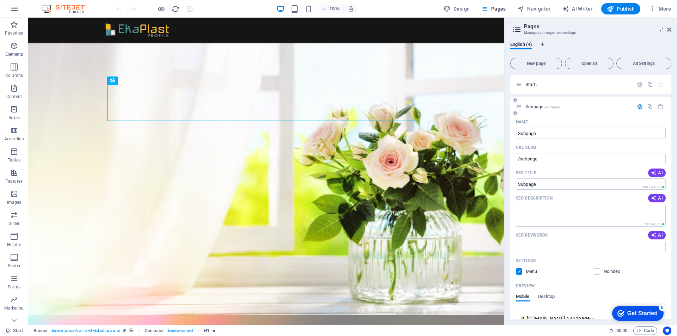
click at [538, 107] on div "Subpage /subpage" at bounding box center [590, 106] width 161 height 19
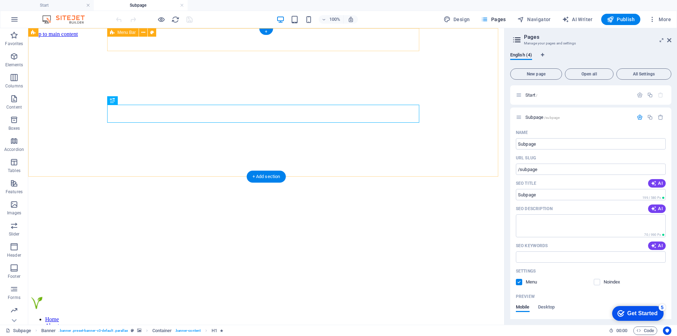
click at [111, 297] on div "Home About Services Projects Team Contact" at bounding box center [266, 328] width 471 height 63
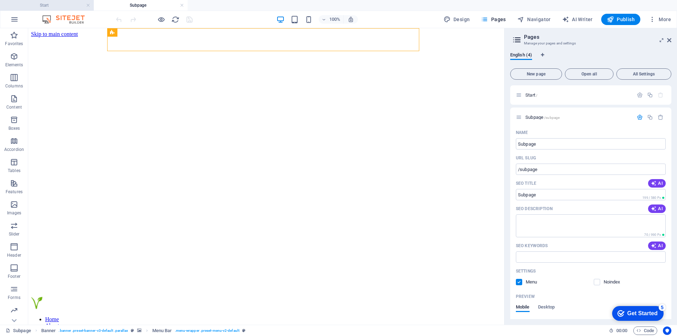
click at [47, 6] on h4 "Start" at bounding box center [47, 5] width 94 height 8
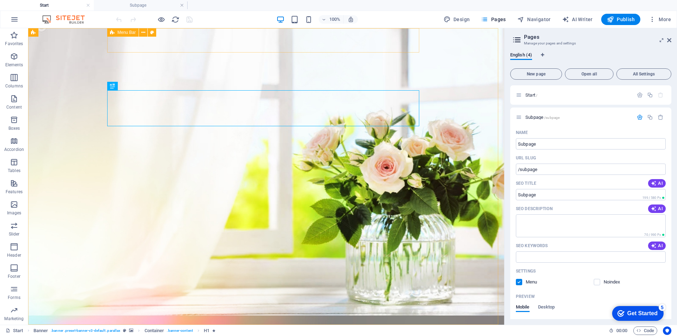
click at [112, 31] on icon at bounding box center [112, 32] width 5 height 8
click at [144, 34] on icon at bounding box center [143, 32] width 4 height 7
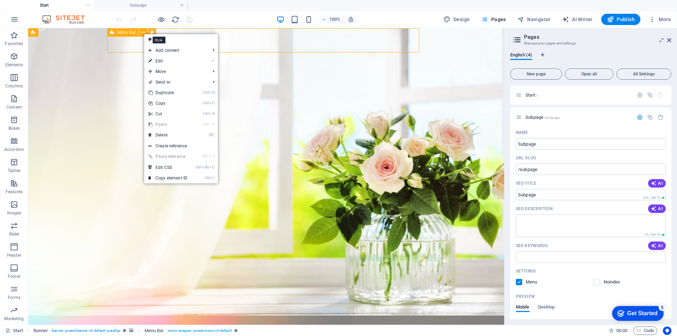
click at [152, 31] on icon at bounding box center [152, 32] width 4 height 7
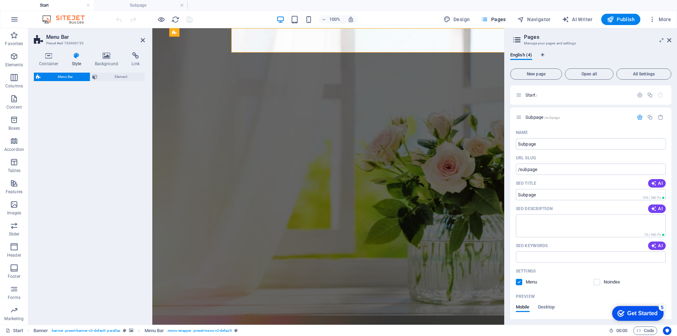
select select "rem"
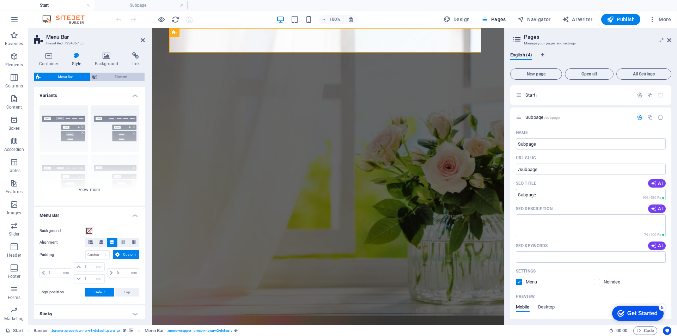
click at [124, 78] on span "Element" at bounding box center [120, 77] width 43 height 8
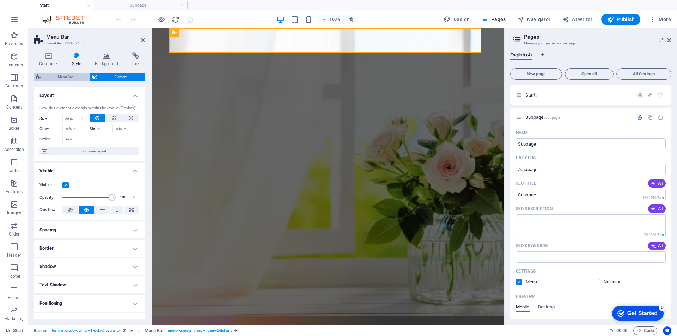
click at [57, 76] on span "Menu Bar" at bounding box center [65, 77] width 45 height 8
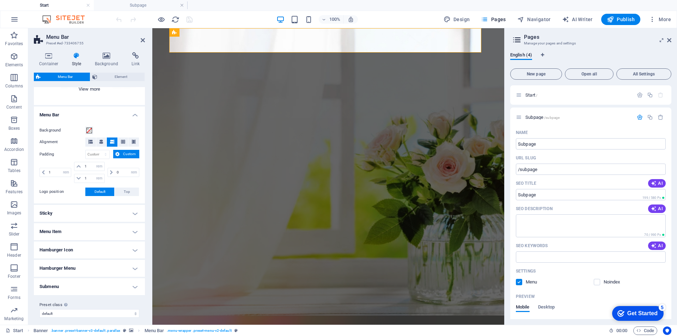
scroll to position [105, 0]
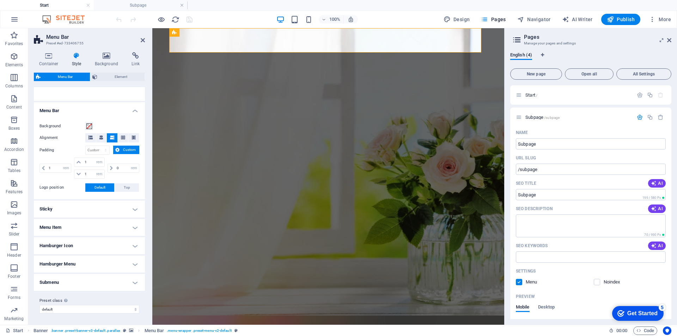
click at [131, 228] on h4 "Menu Item" at bounding box center [89, 227] width 111 height 17
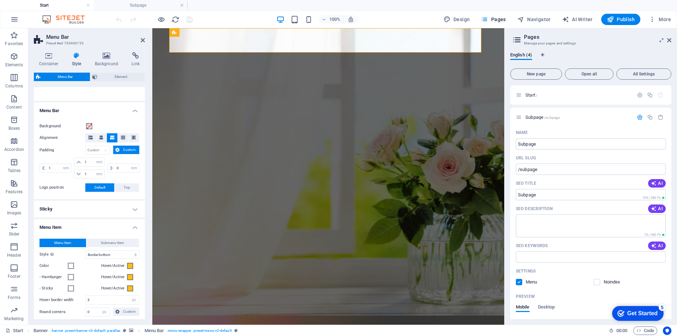
click at [132, 228] on h4 "Menu Item" at bounding box center [89, 225] width 111 height 13
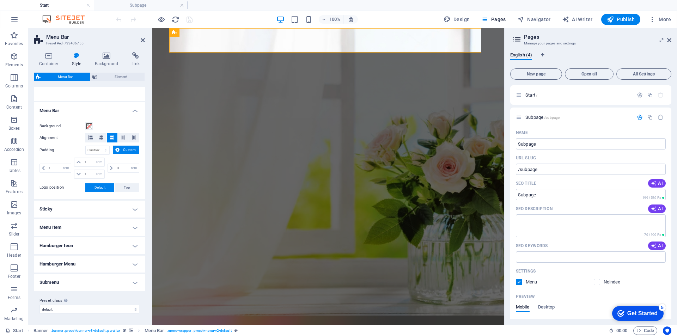
click at [135, 211] on h4 "Sticky" at bounding box center [89, 209] width 111 height 17
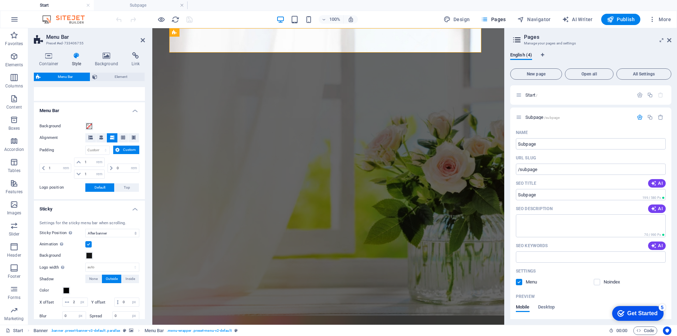
click at [135, 211] on h4 "Sticky" at bounding box center [89, 207] width 111 height 13
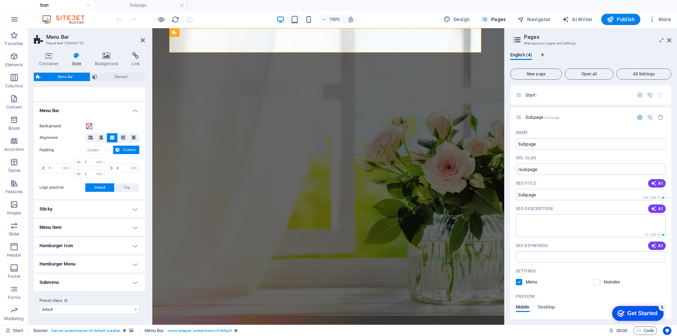
click at [132, 265] on h4 "Hamburger Menu" at bounding box center [89, 264] width 111 height 17
click at [132, 265] on h4 "Hamburger Menu" at bounding box center [89, 262] width 111 height 13
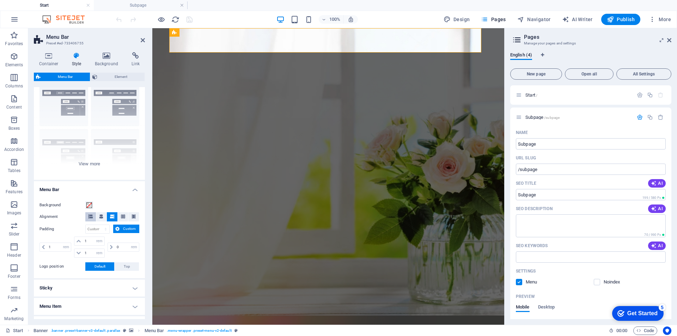
scroll to position [0, 0]
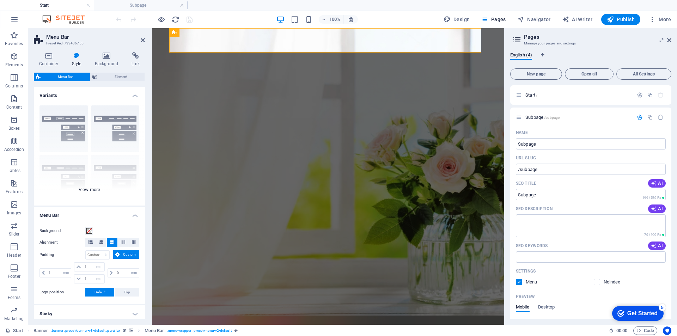
click at [73, 116] on div "Border Centered Default Fixed Loki Trigger Wide XXL" at bounding box center [89, 153] width 111 height 106
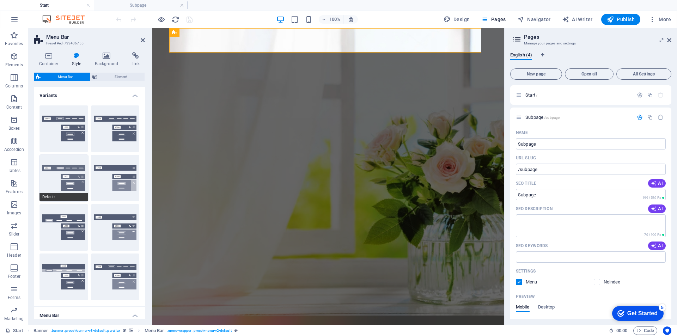
click at [63, 182] on button "Default" at bounding box center [64, 178] width 49 height 47
type input "1"
select select "rem"
type input "1"
click at [75, 129] on button "Border" at bounding box center [64, 128] width 49 height 47
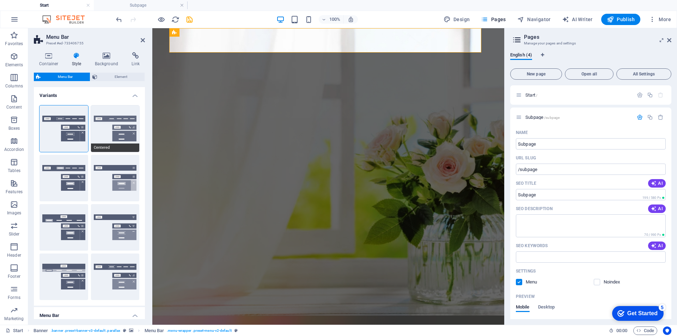
click at [119, 132] on button "Centered" at bounding box center [115, 128] width 49 height 47
click at [137, 95] on h4 "Variants" at bounding box center [89, 93] width 111 height 13
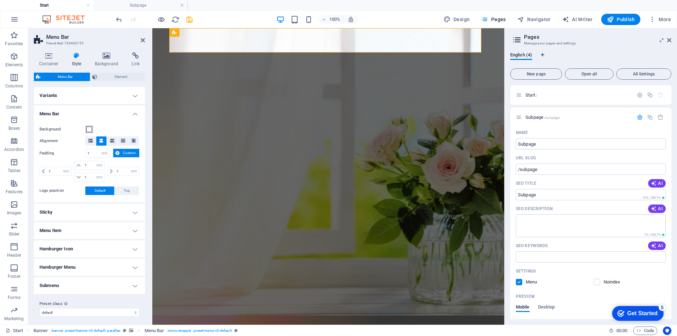
click at [89, 129] on span at bounding box center [89, 130] width 6 height 6
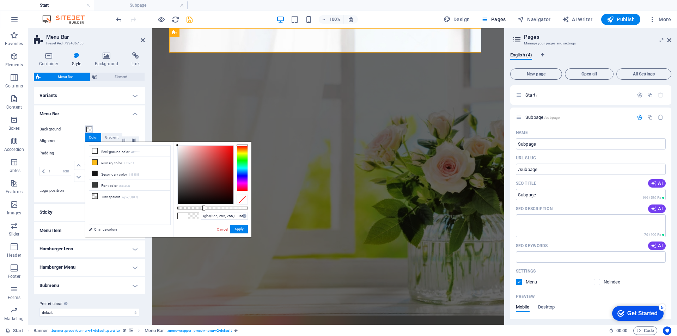
click at [203, 208] on div at bounding box center [212, 208] width 71 height 3
click at [242, 230] on button "Apply" at bounding box center [239, 229] width 18 height 8
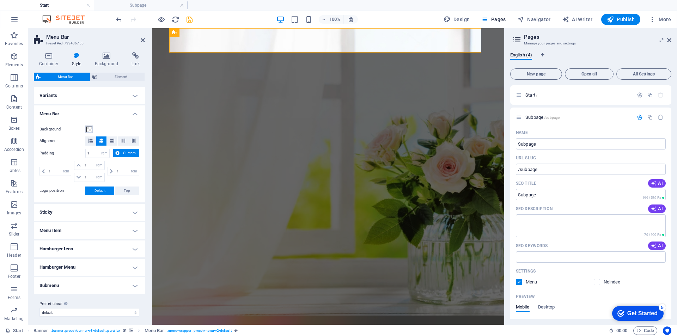
click at [89, 131] on span at bounding box center [89, 130] width 6 height 6
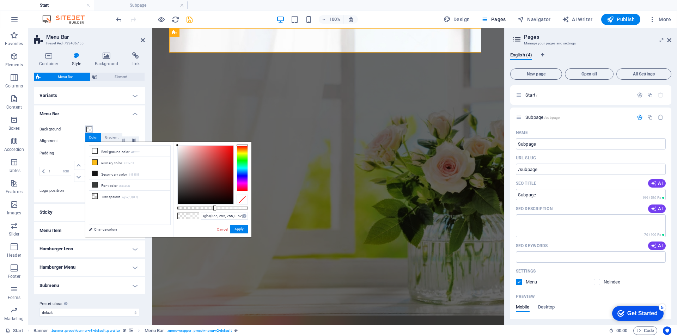
click at [214, 208] on div at bounding box center [212, 208] width 71 height 3
click at [241, 229] on button "Apply" at bounding box center [239, 229] width 18 height 8
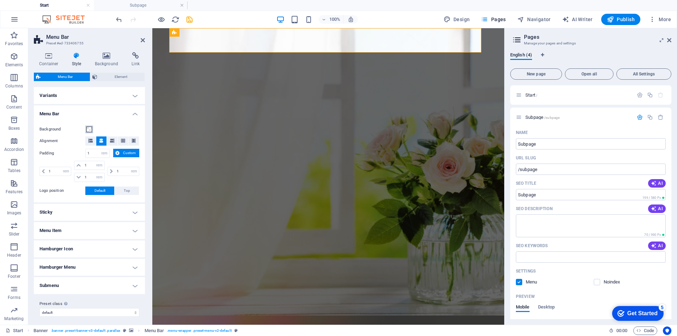
click at [90, 129] on span at bounding box center [89, 130] width 6 height 6
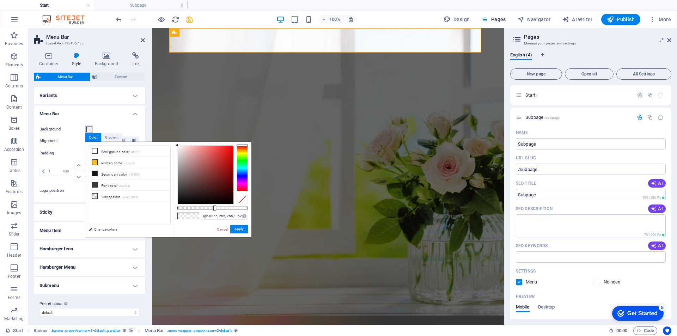
type input "rgba(255, 255, 255, 0.18)"
click at [190, 207] on div at bounding box center [212, 208] width 71 height 3
click at [239, 229] on button "Apply" at bounding box center [239, 229] width 18 height 8
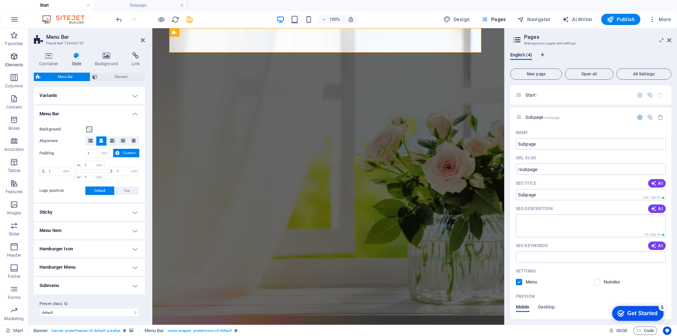
click at [12, 55] on icon "button" at bounding box center [14, 56] width 8 height 8
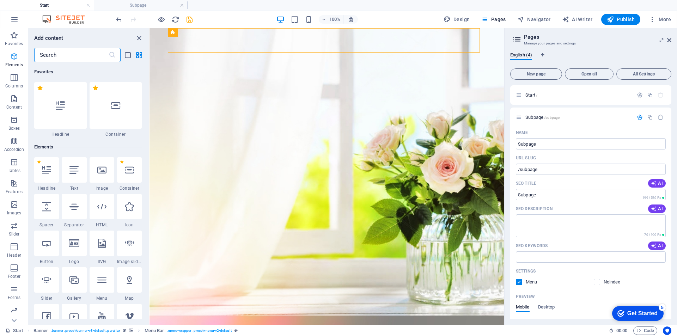
scroll to position [75, 0]
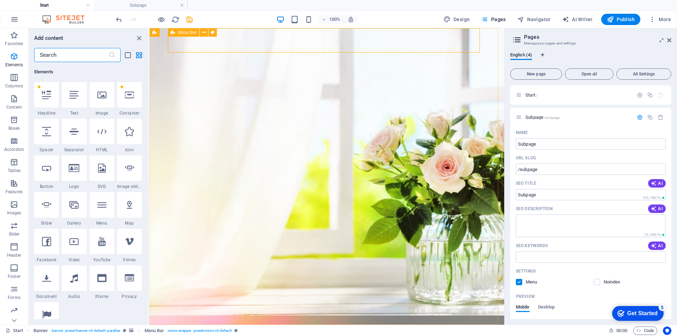
click at [183, 32] on span "Menu Bar" at bounding box center [187, 32] width 18 height 4
click at [205, 32] on icon at bounding box center [204, 32] width 4 height 7
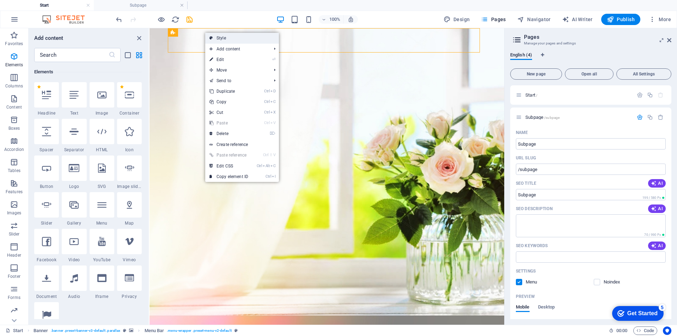
click at [218, 39] on link "Style" at bounding box center [242, 38] width 74 height 11
select select "rem"
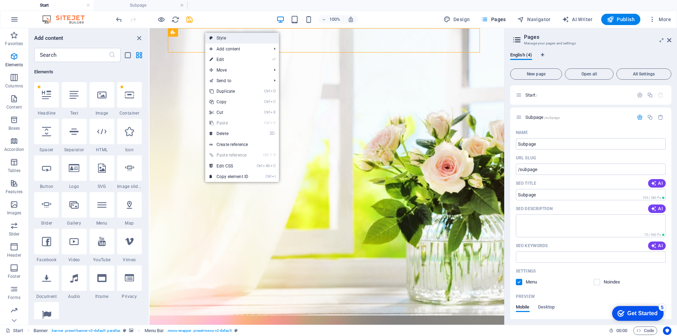
select select "rem"
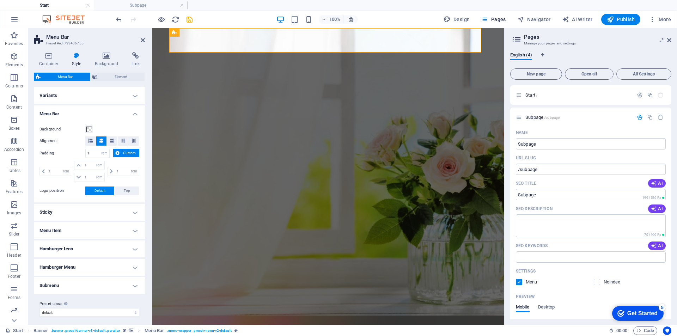
click at [134, 213] on h4 "Sticky" at bounding box center [89, 212] width 111 height 17
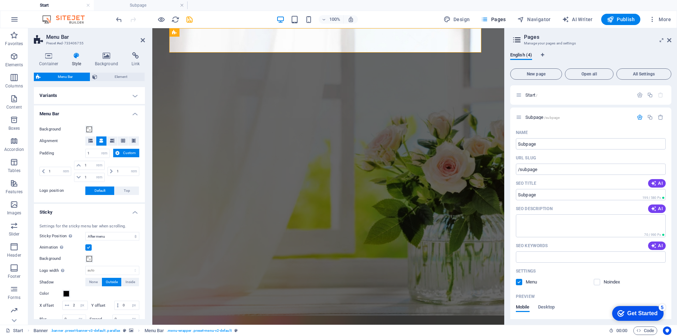
click at [91, 210] on h4 "Sticky" at bounding box center [89, 210] width 111 height 13
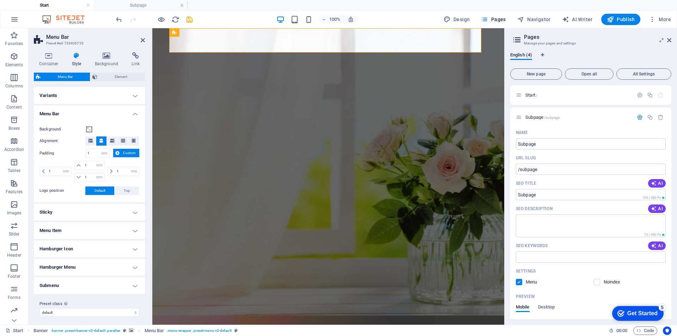
click at [133, 230] on h4 "Menu Item" at bounding box center [89, 230] width 111 height 17
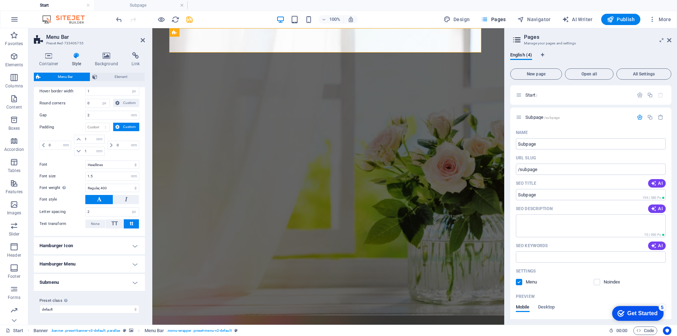
scroll to position [0, 0]
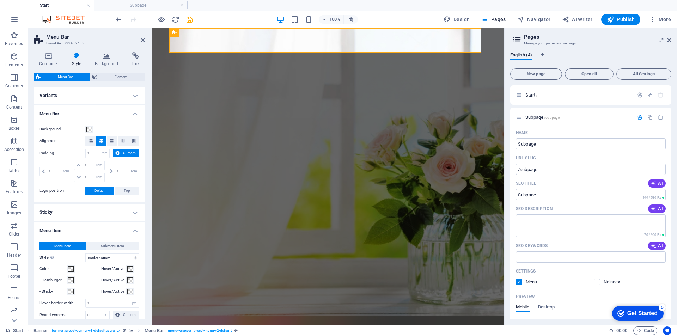
click at [133, 231] on h4 "Menu Item" at bounding box center [89, 228] width 111 height 13
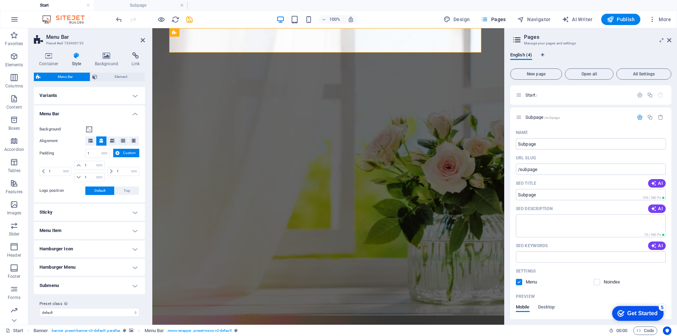
click at [135, 212] on h4 "Sticky" at bounding box center [89, 212] width 111 height 17
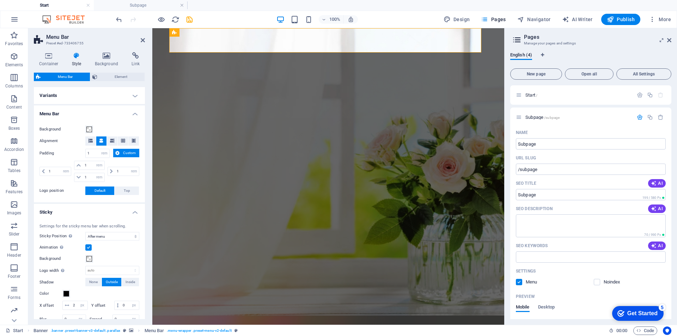
click at [135, 212] on h4 "Sticky" at bounding box center [89, 210] width 111 height 13
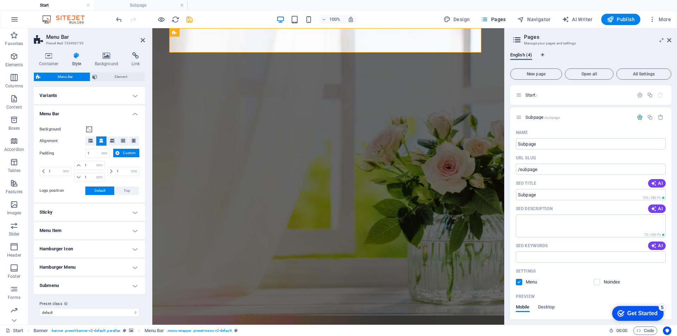
click at [133, 113] on h4 "Menu Bar" at bounding box center [89, 111] width 111 height 13
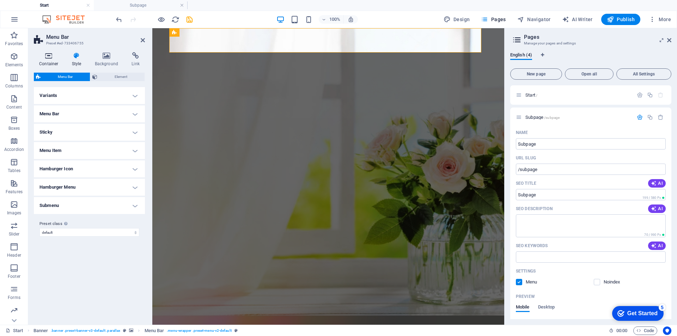
click at [49, 54] on icon at bounding box center [49, 55] width 30 height 7
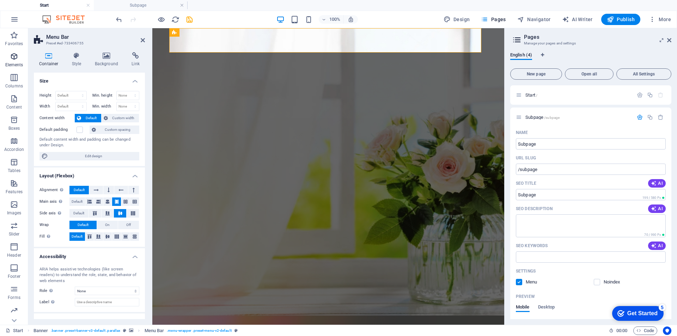
click at [13, 57] on icon "button" at bounding box center [14, 56] width 8 height 8
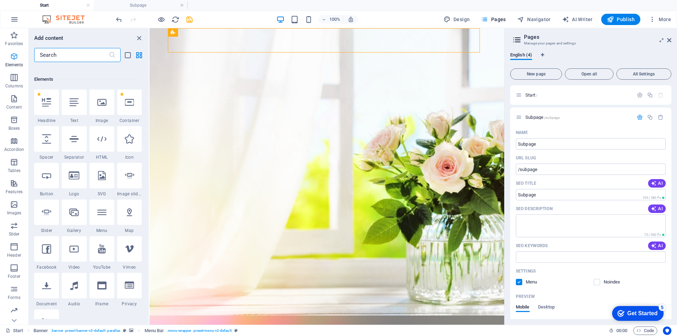
scroll to position [75, 0]
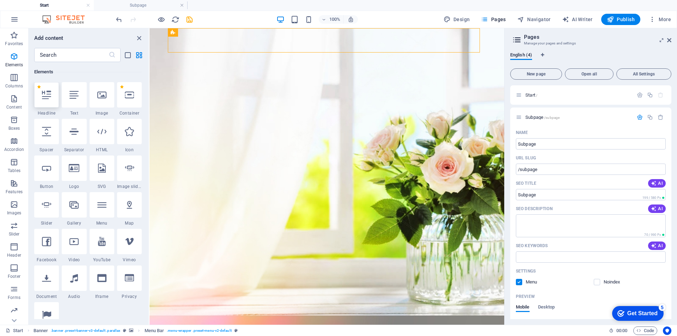
click at [46, 94] on icon at bounding box center [46, 94] width 9 height 9
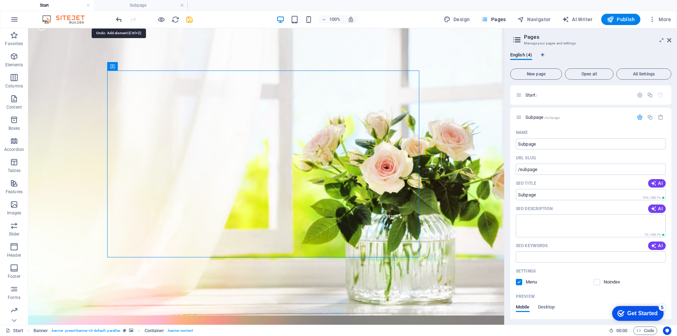
click at [117, 18] on icon "undo" at bounding box center [119, 20] width 8 height 8
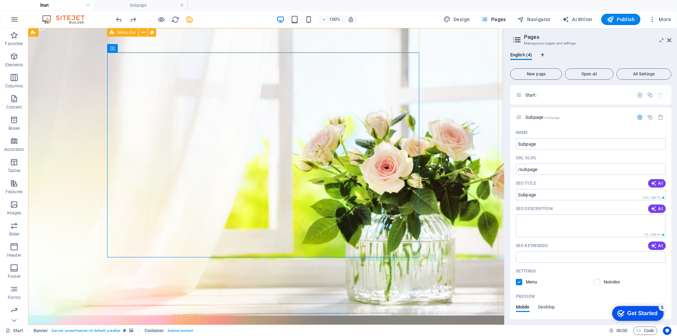
click at [117, 32] on span "Menu Bar" at bounding box center [126, 32] width 18 height 4
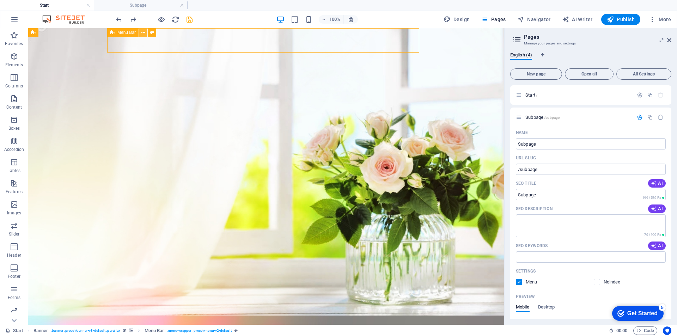
click at [142, 31] on icon at bounding box center [143, 32] width 4 height 7
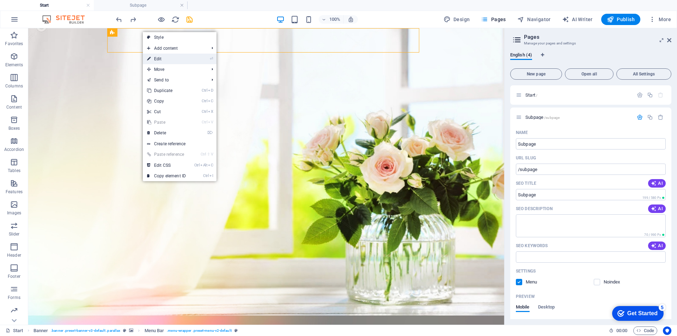
click at [163, 57] on link "⏎ Edit" at bounding box center [166, 59] width 47 height 11
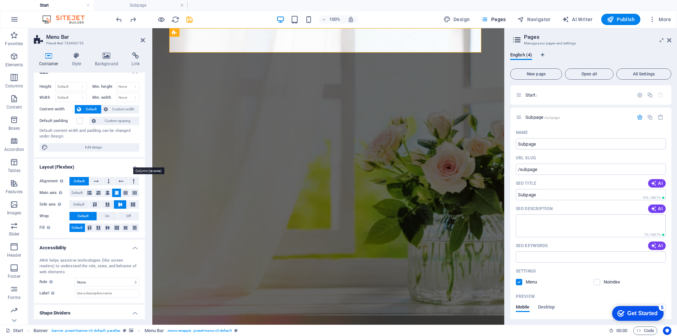
scroll to position [0, 0]
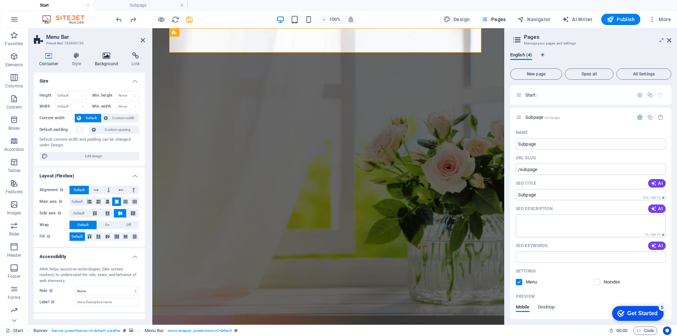
click at [110, 55] on icon at bounding box center [107, 55] width 34 height 7
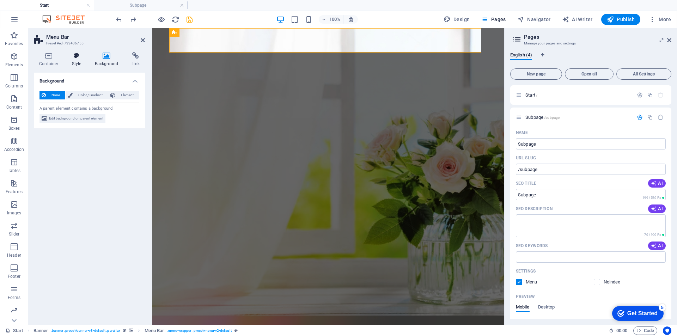
click at [73, 60] on h4 "Style" at bounding box center [78, 59] width 23 height 15
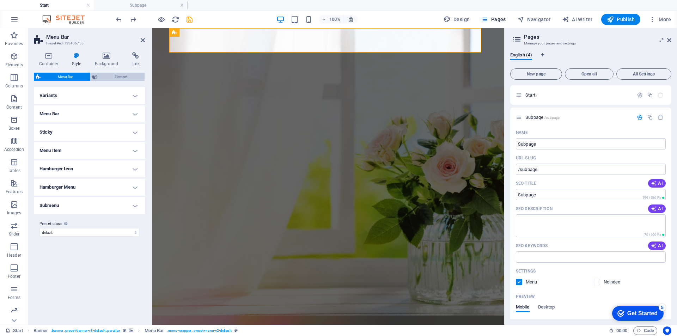
click at [122, 74] on span "Element" at bounding box center [120, 77] width 43 height 8
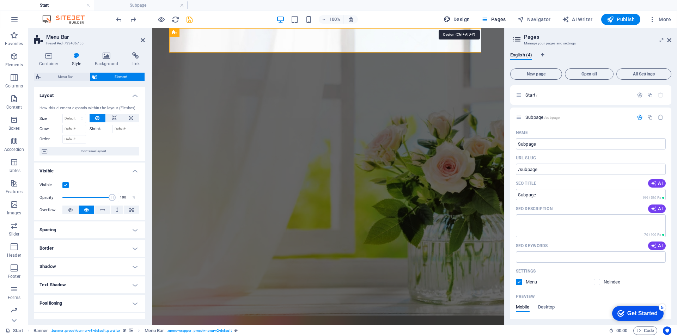
click at [461, 18] on span "Design" at bounding box center [457, 19] width 26 height 7
select select "px"
select select "400"
select select "px"
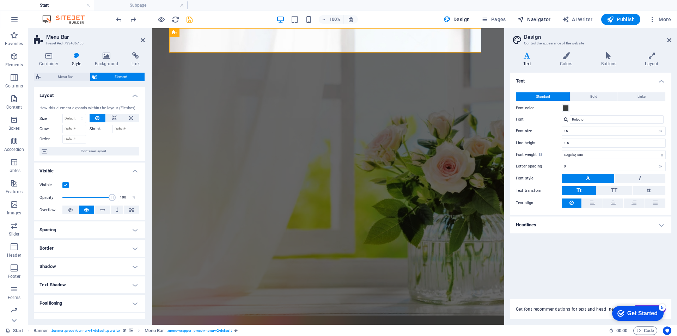
click at [547, 18] on span "Navigator" at bounding box center [534, 19] width 34 height 7
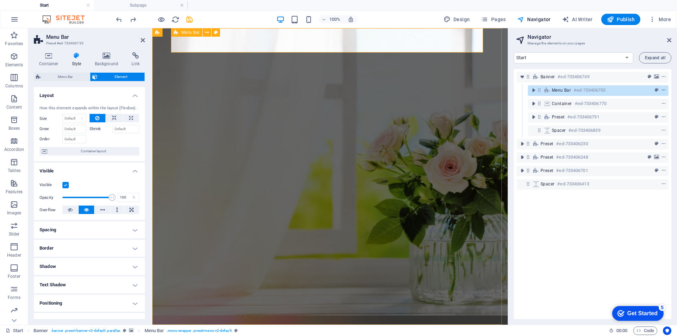
click at [661, 90] on icon "context-menu" at bounding box center [663, 90] width 5 height 5
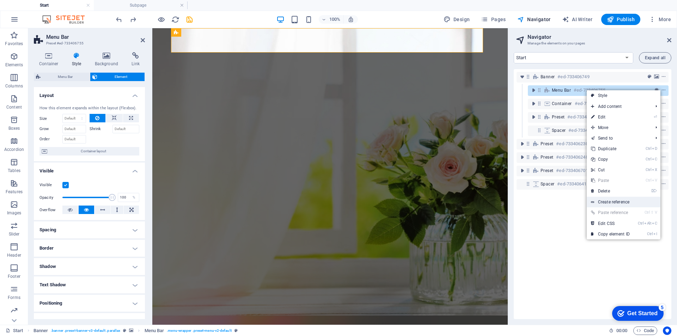
click at [622, 203] on link "Create reference" at bounding box center [624, 202] width 74 height 11
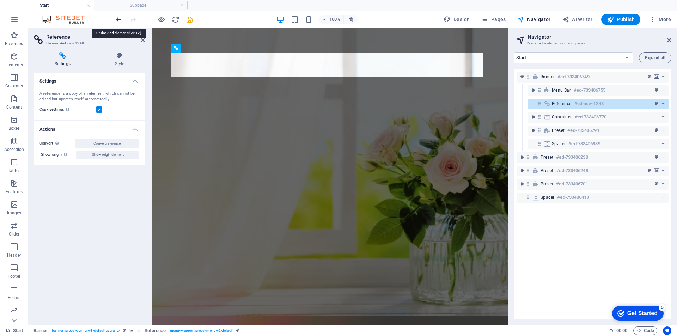
click at [118, 18] on icon "undo" at bounding box center [119, 20] width 8 height 8
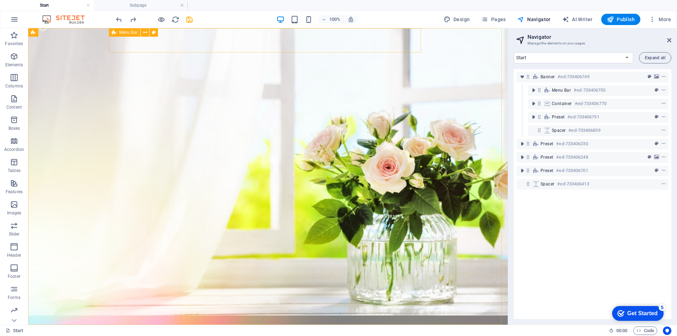
click at [120, 31] on span "Menu Bar" at bounding box center [128, 32] width 18 height 4
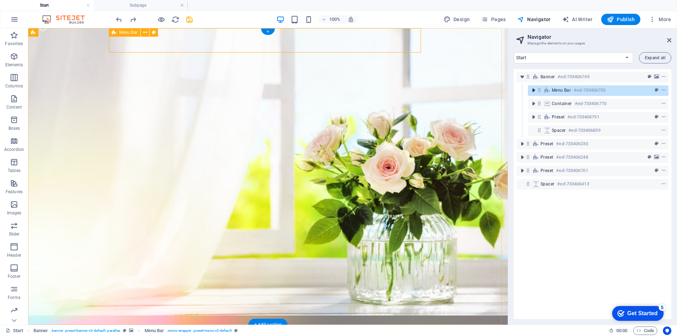
click at [532, 88] on icon "toggle-expand" at bounding box center [533, 90] width 7 height 7
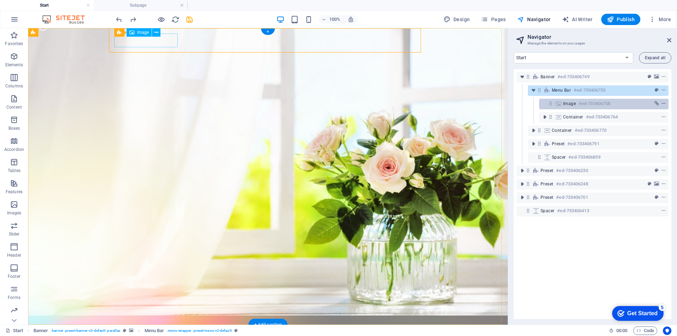
click at [664, 103] on icon "context-menu" at bounding box center [663, 103] width 5 height 5
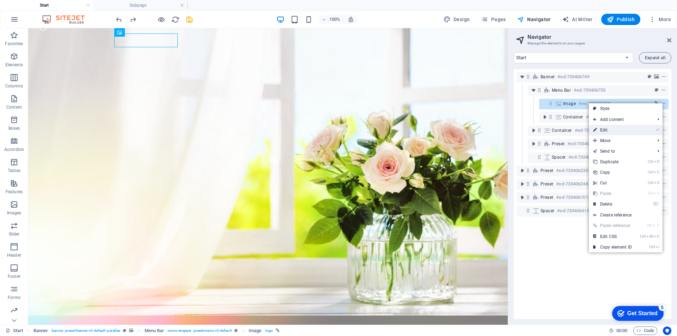
click at [624, 129] on link "⏎ Edit" at bounding box center [612, 130] width 47 height 11
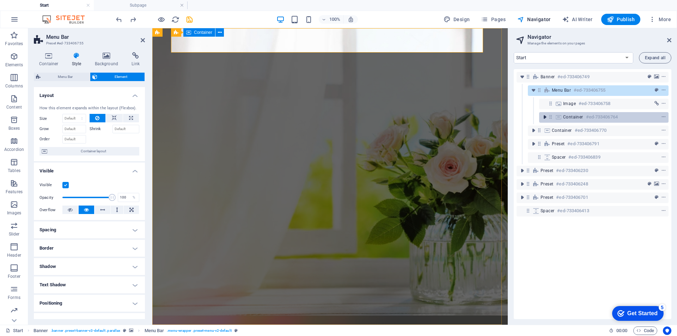
click at [545, 115] on icon "toggle-expand" at bounding box center [544, 117] width 7 height 7
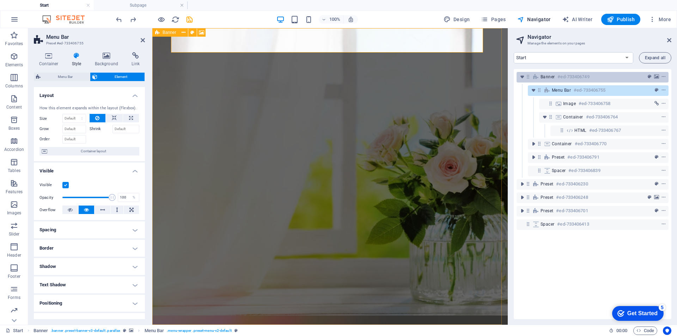
click at [581, 76] on h6 "#ed-733406749" at bounding box center [574, 77] width 32 height 8
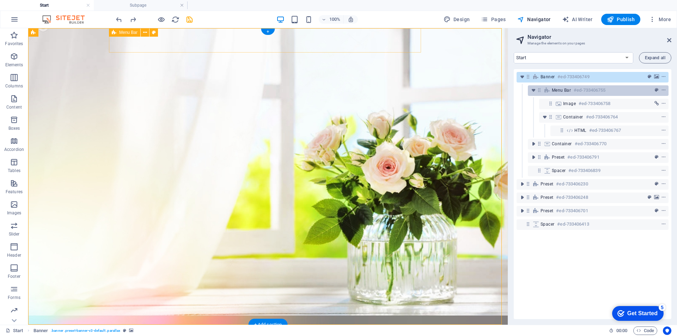
click at [587, 91] on h6 "#ed-733406755" at bounding box center [590, 90] width 32 height 8
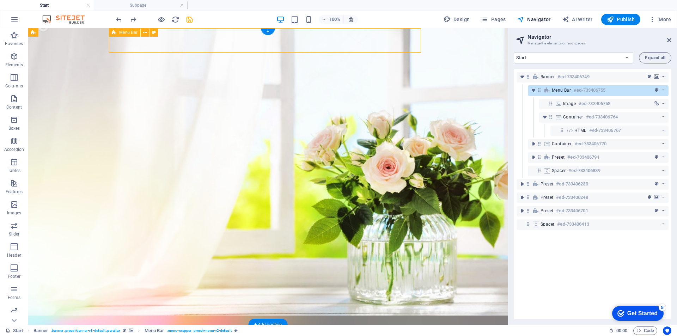
click at [613, 91] on div "Menu Bar #ed-733406755" at bounding box center [592, 90] width 81 height 8
click at [663, 90] on icon "context-menu" at bounding box center [663, 90] width 5 height 5
click at [661, 91] on icon "context-menu" at bounding box center [663, 90] width 5 height 5
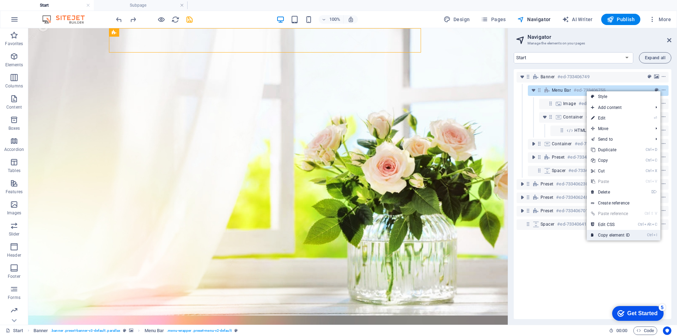
click at [631, 234] on link "Ctrl I Copy element ID" at bounding box center [610, 235] width 47 height 11
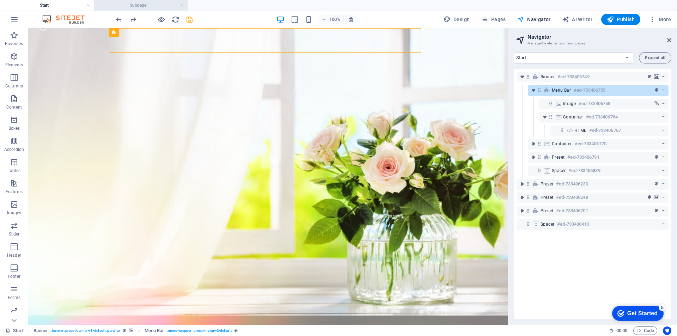
click at [144, 6] on h4 "Subpage" at bounding box center [141, 5] width 94 height 8
select select "14248675-en"
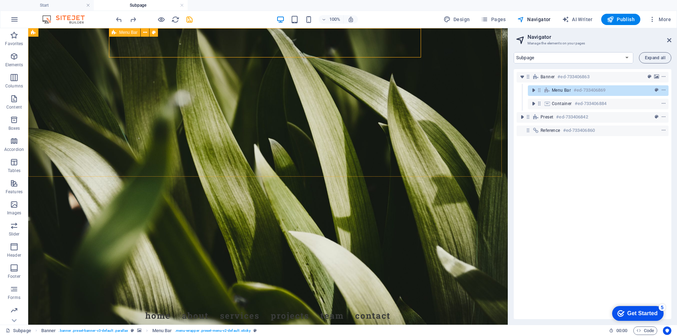
click at [116, 31] on icon at bounding box center [114, 32] width 5 height 8
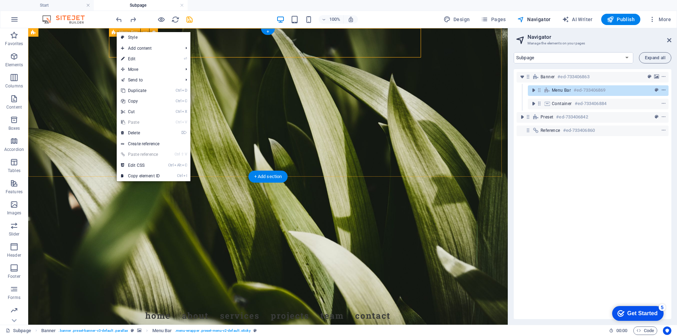
click at [663, 91] on icon "context-menu" at bounding box center [663, 90] width 5 height 5
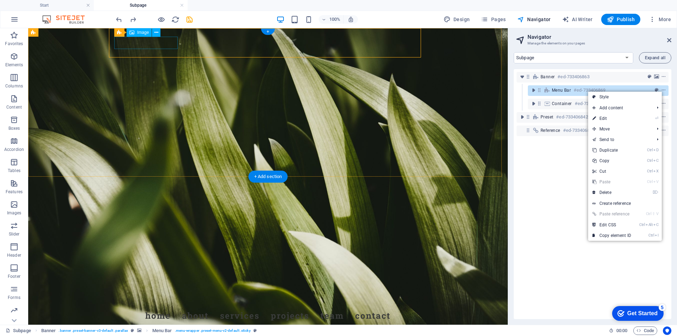
click at [162, 293] on figure at bounding box center [268, 299] width 322 height 12
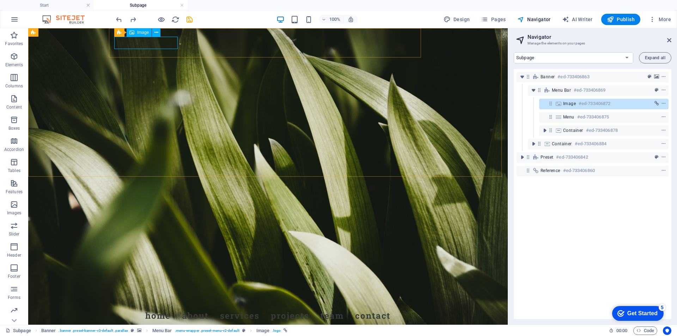
click at [132, 32] on icon at bounding box center [131, 32] width 5 height 8
click at [458, 19] on span "Design" at bounding box center [457, 19] width 26 height 7
select select "px"
select select "400"
select select "px"
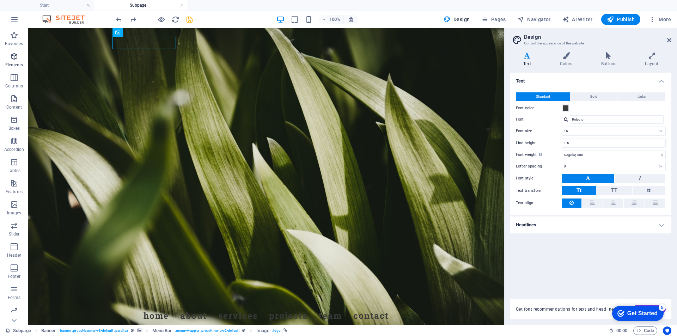
click at [18, 57] on icon "button" at bounding box center [14, 56] width 8 height 8
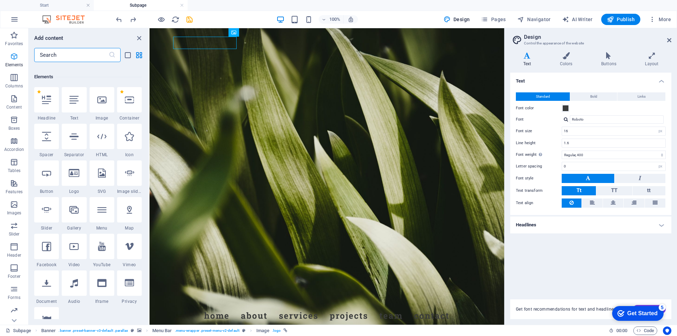
scroll to position [75, 0]
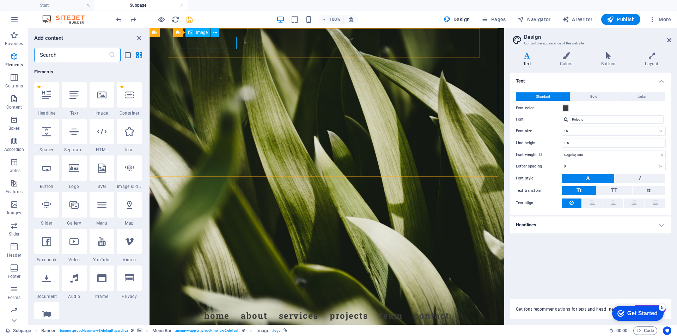
click at [198, 32] on span "Image" at bounding box center [202, 32] width 12 height 4
click at [215, 30] on icon at bounding box center [215, 32] width 4 height 7
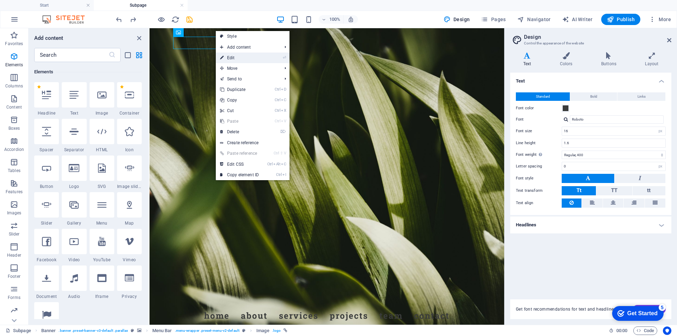
click at [229, 57] on link "⏎ Edit" at bounding box center [239, 58] width 47 height 11
select select "px"
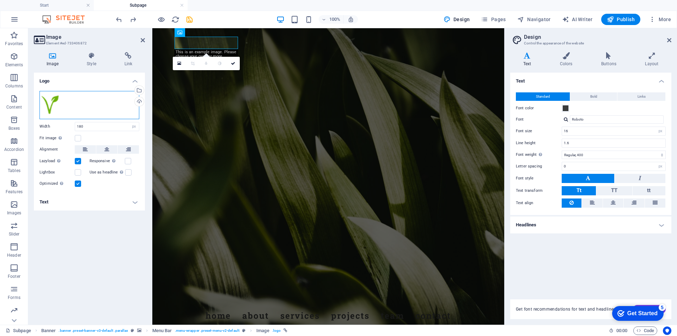
click at [105, 106] on div "Drag files here, click to choose files or select files from Files or our free s…" at bounding box center [90, 105] width 100 height 28
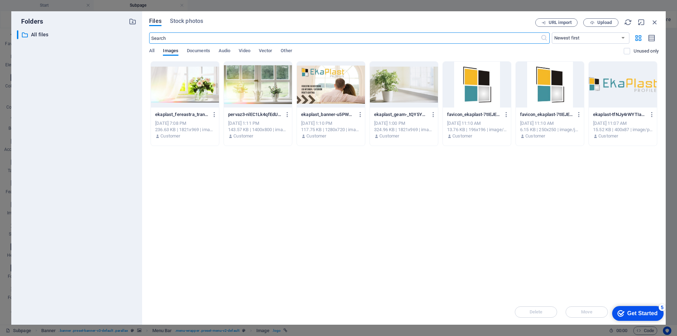
click at [623, 89] on div at bounding box center [623, 85] width 68 height 46
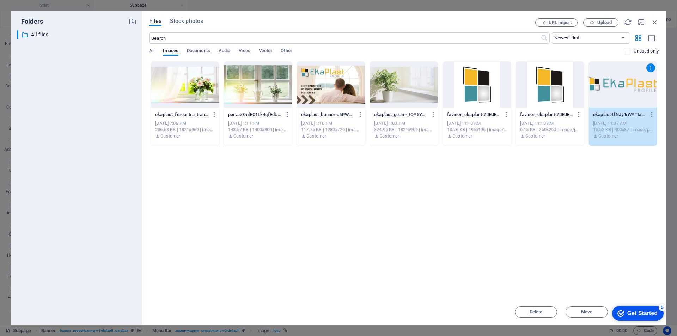
drag, startPoint x: 415, startPoint y: 26, endPoint x: 392, endPoint y: 13, distance: 26.4
click at [392, 13] on div "Files Stock photos URL import Upload ​ Newest first Oldest first Name (A-Z) Nam…" at bounding box center [404, 168] width 524 height 314
click at [626, 87] on div "1" at bounding box center [623, 85] width 68 height 46
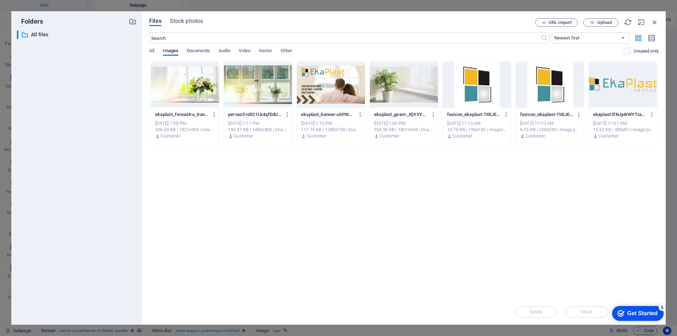
click at [626, 87] on div at bounding box center [623, 85] width 68 height 46
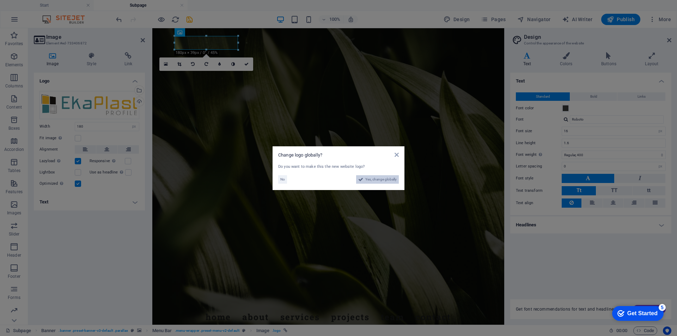
click at [381, 181] on span "Yes, change globally" at bounding box center [380, 179] width 31 height 8
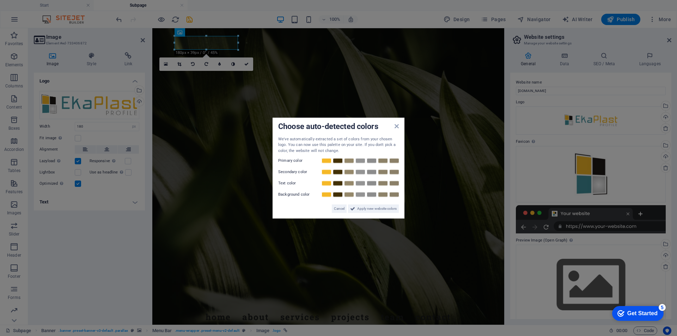
drag, startPoint x: 295, startPoint y: 138, endPoint x: 306, endPoint y: 144, distance: 12.9
click at [306, 144] on div "We've automatically extracted a set of colors from your chosen logo. You can no…" at bounding box center [338, 145] width 121 height 18
click at [340, 209] on span "Cancel" at bounding box center [339, 209] width 11 height 8
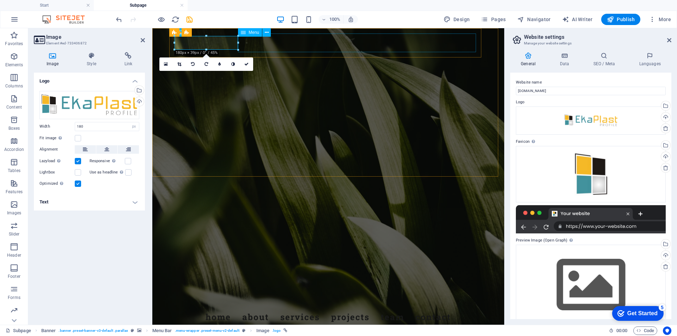
click at [293, 307] on nav "Home About Services Projects Team Contact" at bounding box center [329, 317] width 322 height 20
